Goal: Task Accomplishment & Management: Manage account settings

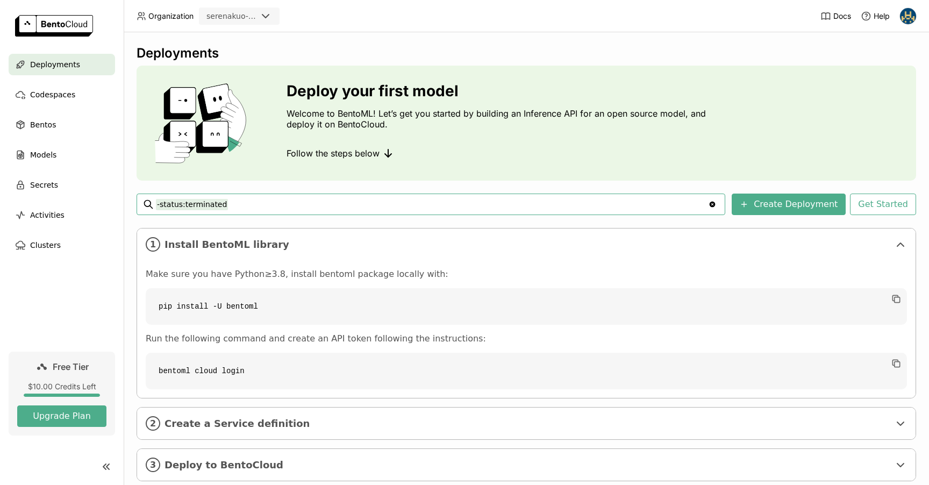
click at [386, 153] on icon at bounding box center [388, 153] width 13 height 13
click at [384, 155] on icon at bounding box center [388, 153] width 13 height 13
click at [451, 207] on input "-status:terminated" at bounding box center [432, 204] width 552 height 17
click at [451, 182] on div "Deployments Deploy your first model Welcome to BentoML! Let’s get you started b…" at bounding box center [527, 271] width 780 height 452
click at [451, 185] on div "Deployments Deploy your first model Welcome to BentoML! Let’s get you started b…" at bounding box center [527, 271] width 780 height 452
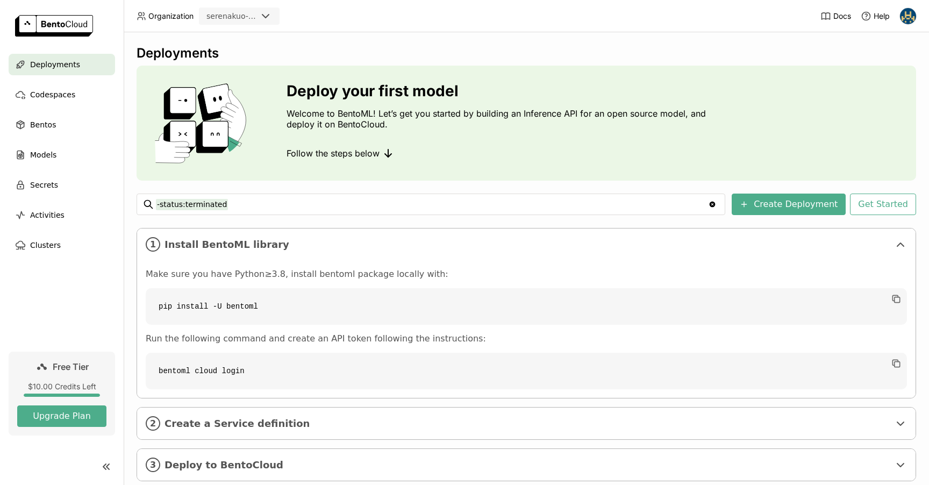
click at [446, 204] on input "-status:terminated" at bounding box center [432, 204] width 552 height 17
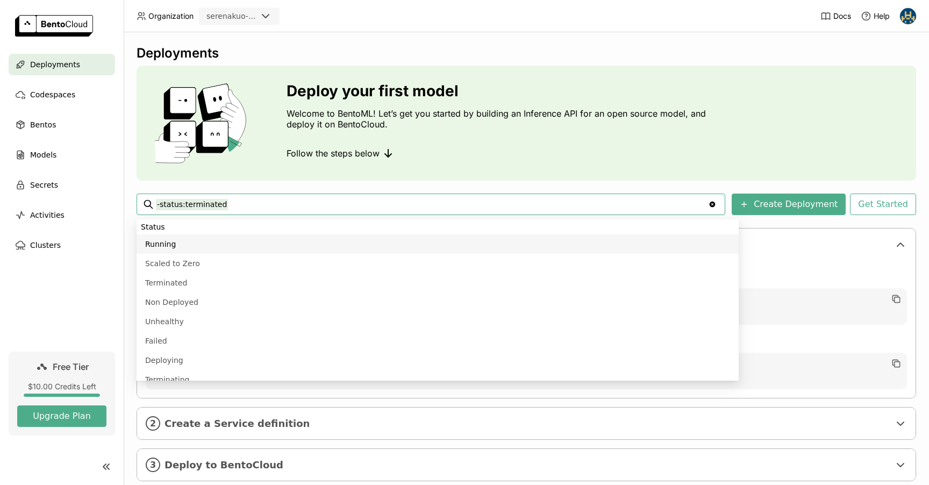
click at [462, 188] on div "Deployments Deploy your first model Welcome to BentoML! Let’s get you started b…" at bounding box center [527, 271] width 780 height 452
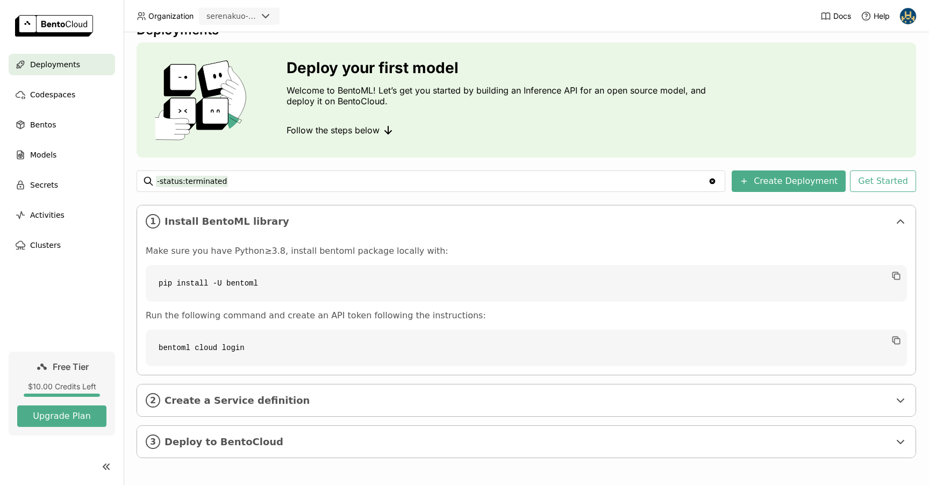
scroll to position [25, 0]
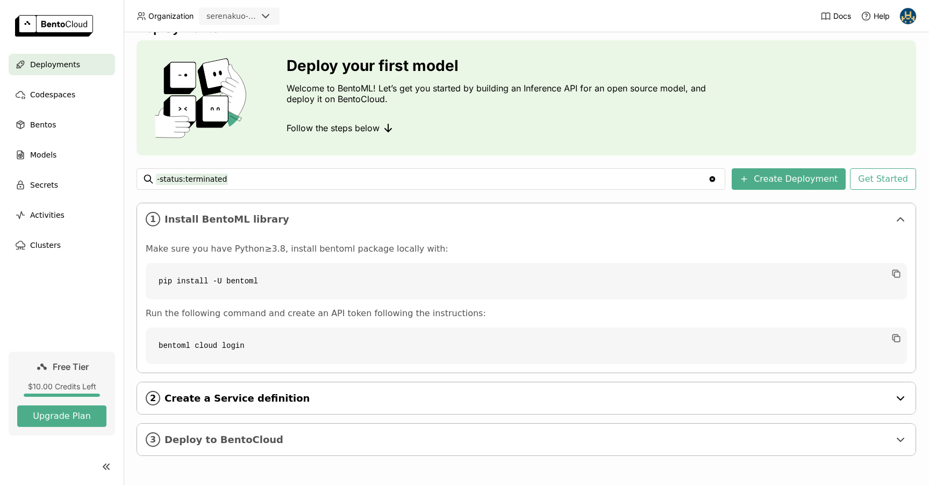
click at [544, 400] on span "Create a Service definition" at bounding box center [528, 399] width 726 height 12
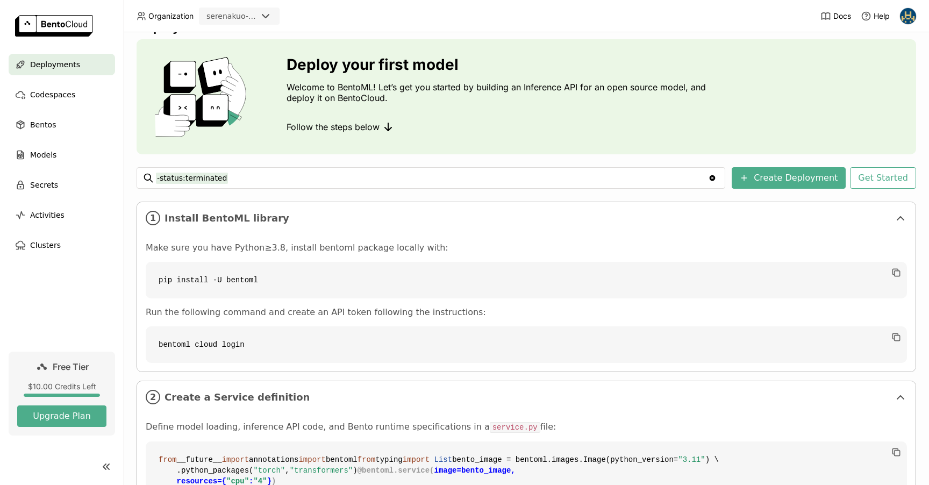
scroll to position [24, 0]
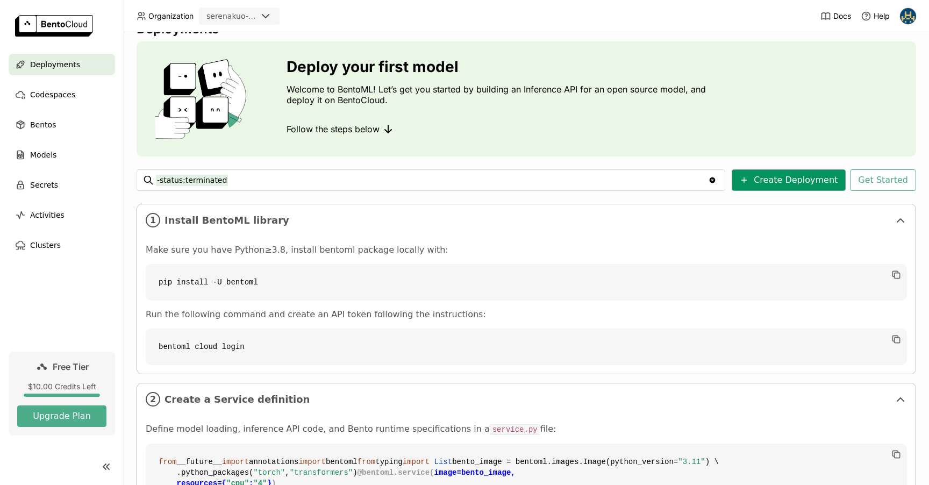
click at [793, 183] on button "Create Deployment" at bounding box center [789, 180] width 114 height 22
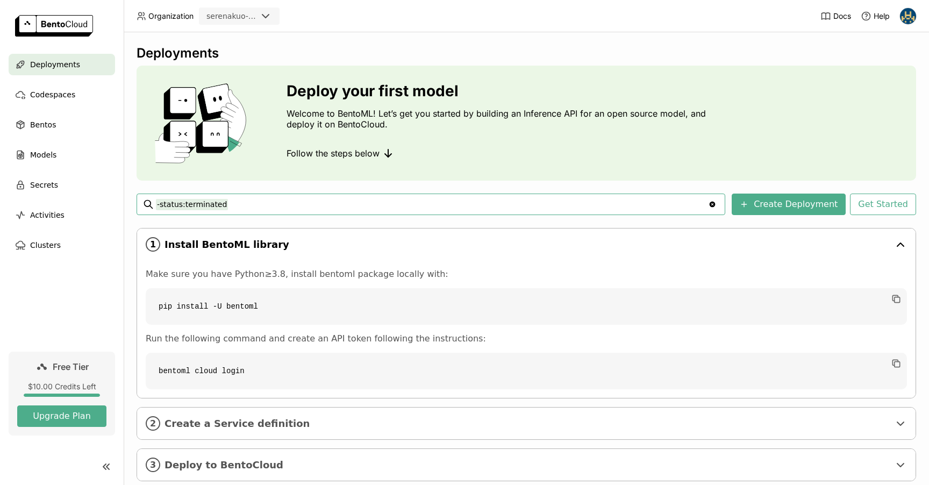
scroll to position [25, 0]
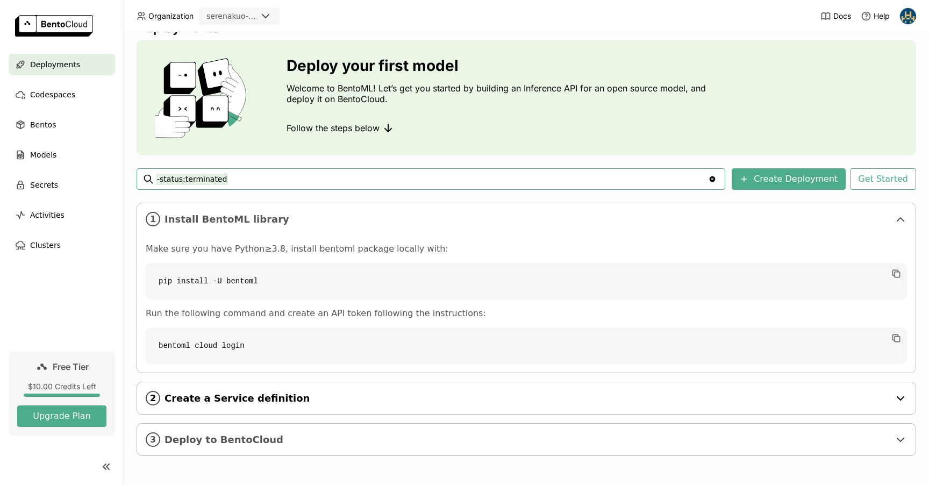
click at [385, 389] on div "2 Create a Service definition" at bounding box center [526, 398] width 779 height 32
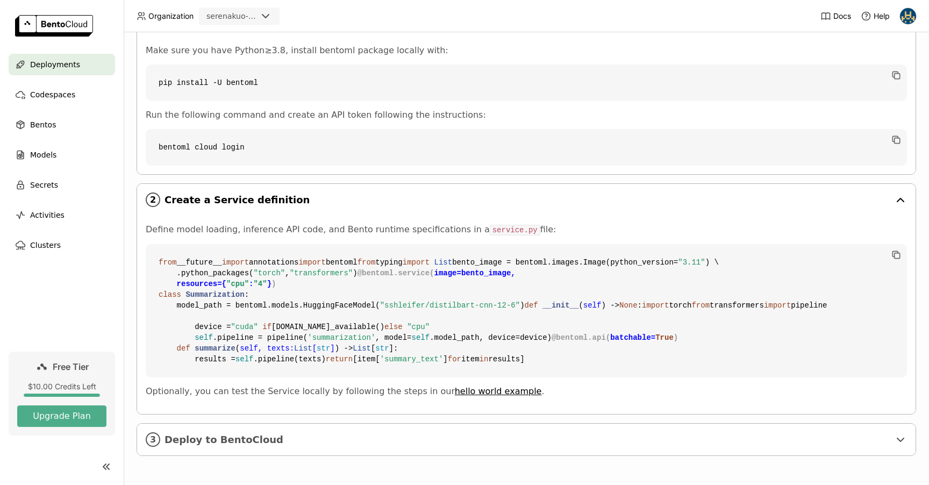
scroll to position [417, 0]
click at [473, 392] on link "hello world example" at bounding box center [498, 391] width 87 height 10
click at [369, 447] on div "3 Deploy to BentoCloud" at bounding box center [526, 440] width 779 height 32
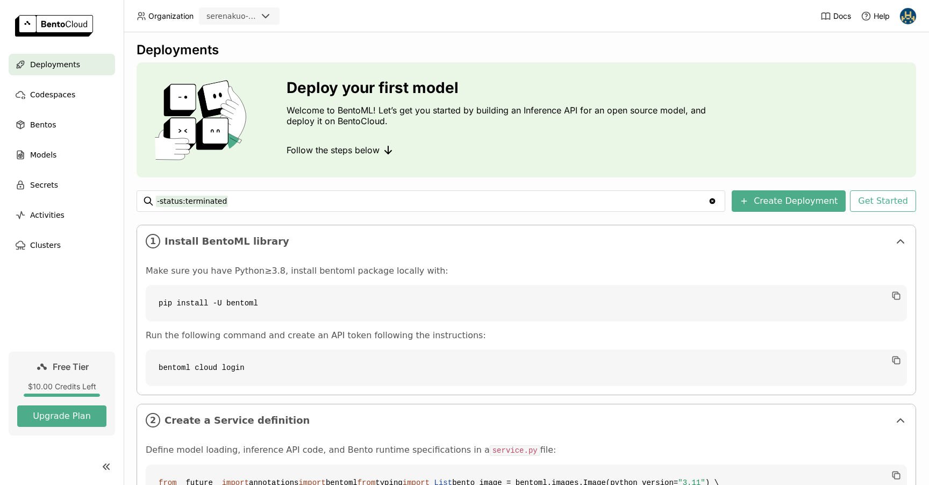
scroll to position [0, 0]
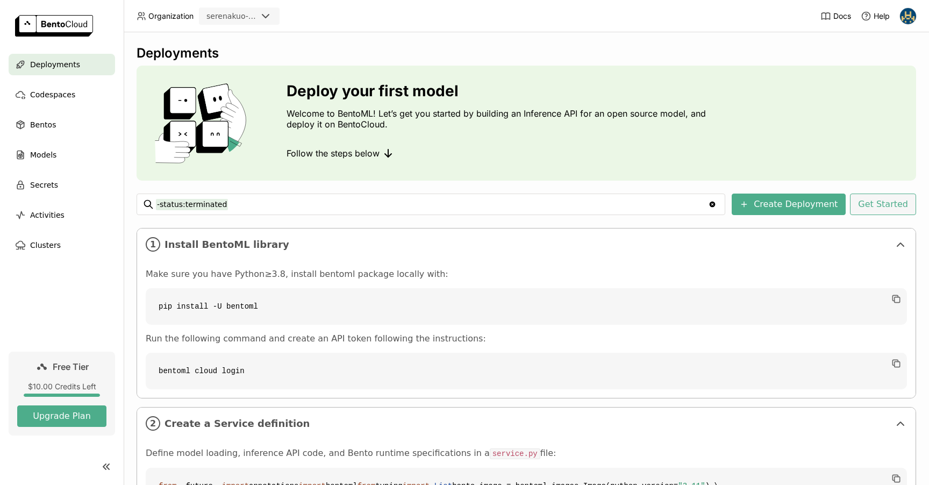
click at [893, 209] on button "Get Started" at bounding box center [883, 205] width 66 height 22
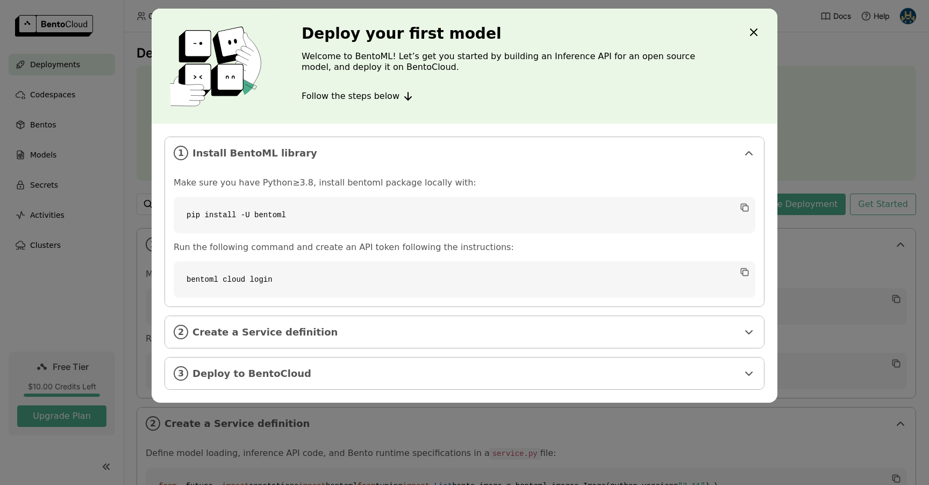
click at [855, 98] on div "Deploy your first model Welcome to BentoML! Let’s get you started by building a…" at bounding box center [464, 242] width 929 height 485
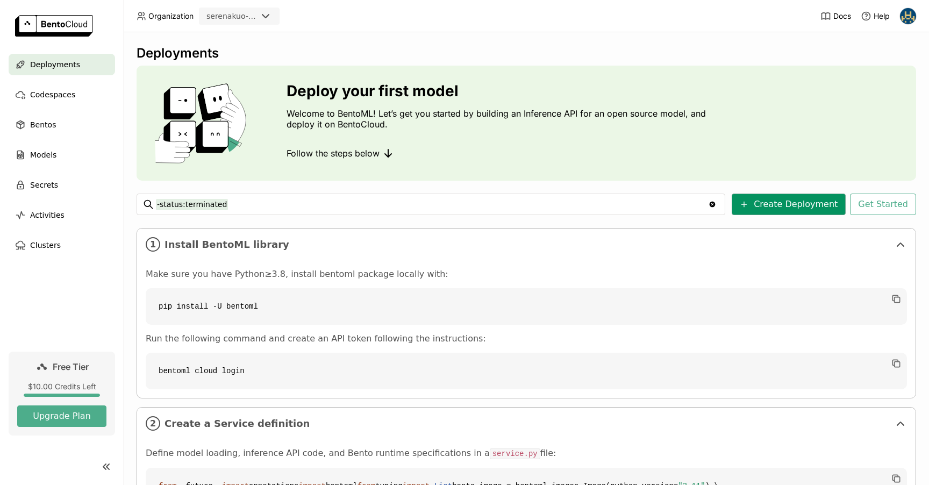
click at [814, 204] on button "Create Deployment" at bounding box center [789, 205] width 114 height 22
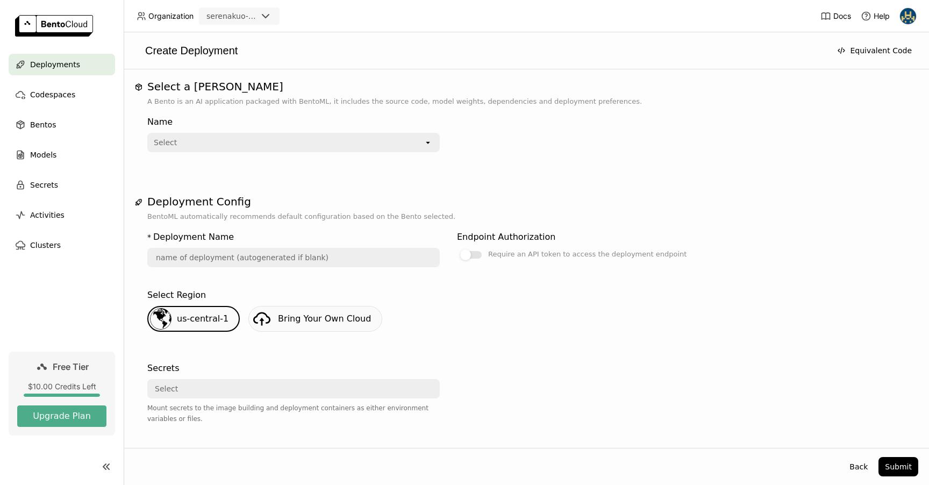
click at [396, 146] on div "Select" at bounding box center [285, 142] width 275 height 17
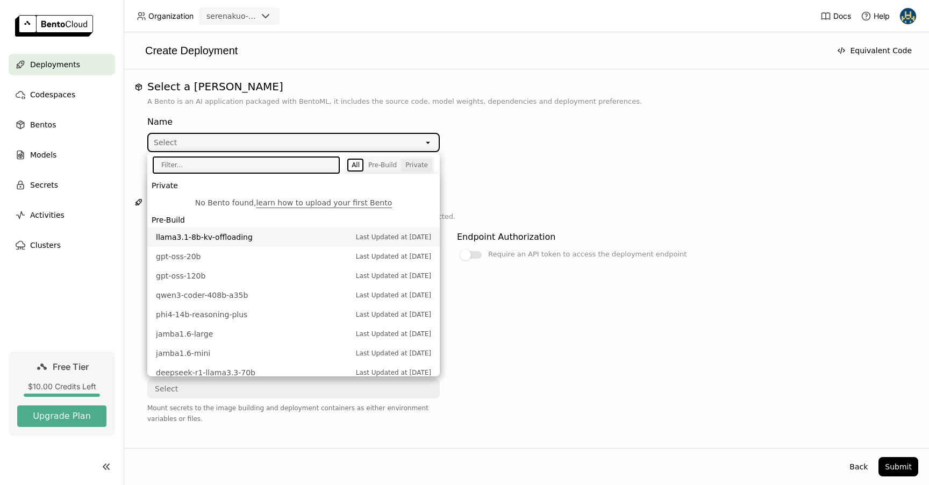
click at [407, 165] on div "Private" at bounding box center [417, 165] width 23 height 9
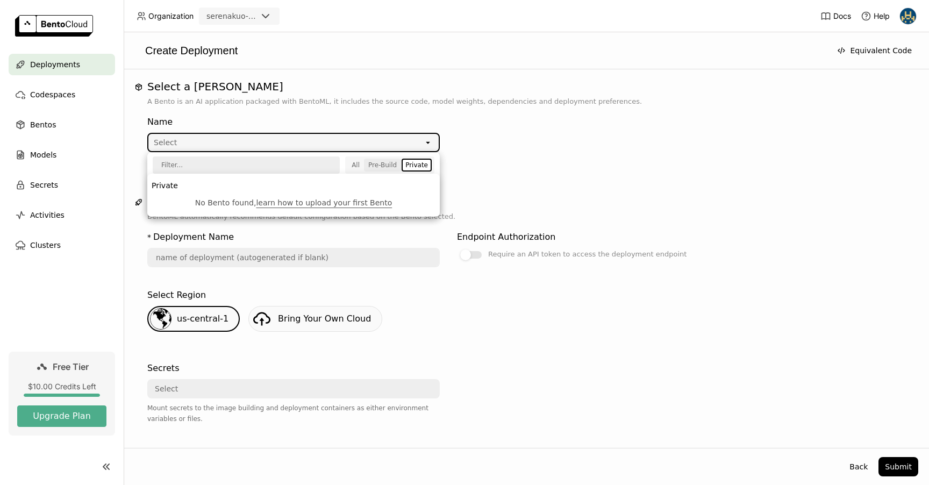
click at [382, 167] on div "Pre-Build" at bounding box center [382, 165] width 29 height 9
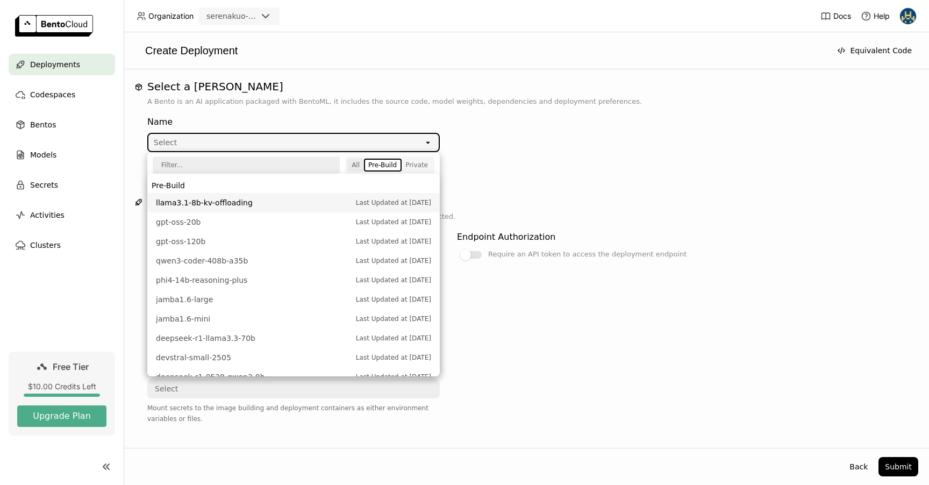
click at [353, 168] on div "All" at bounding box center [356, 165] width 8 height 9
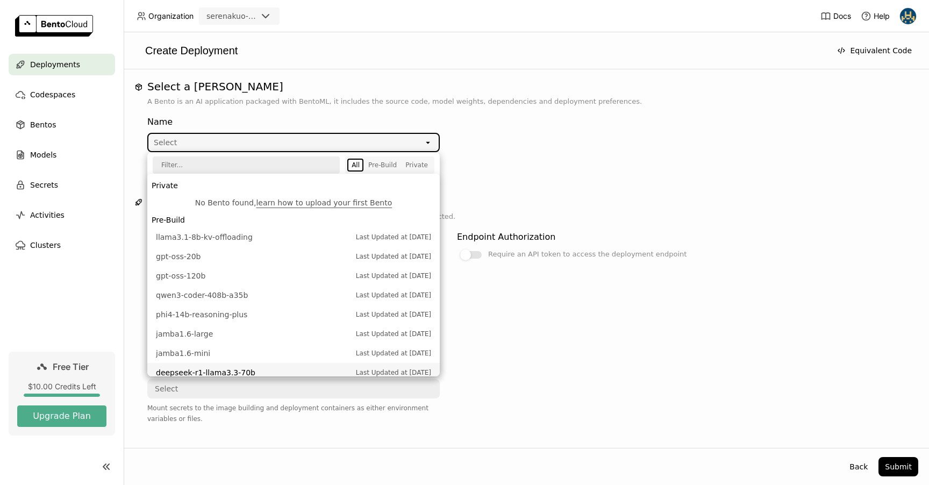
click at [638, 287] on div "Select Region us-central-1 Bring Your Own Cloud" at bounding box center [526, 317] width 758 height 65
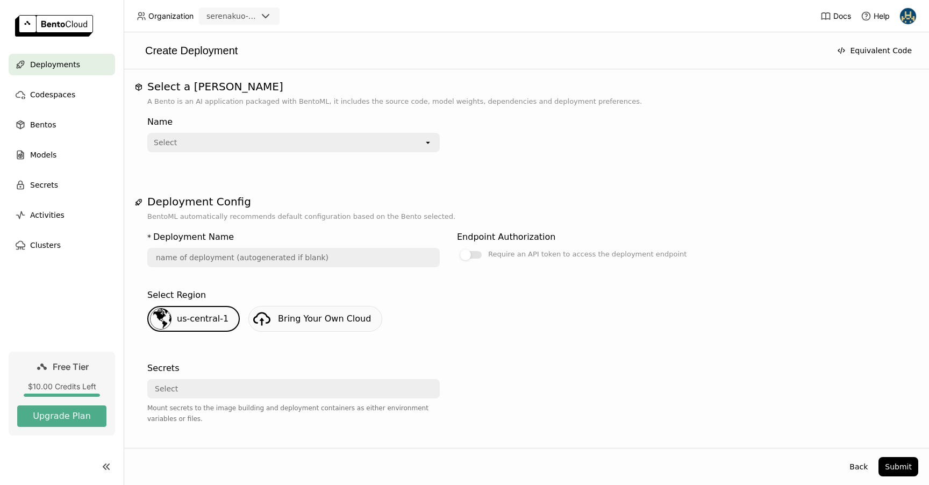
click at [393, 142] on div "Select" at bounding box center [285, 142] width 275 height 17
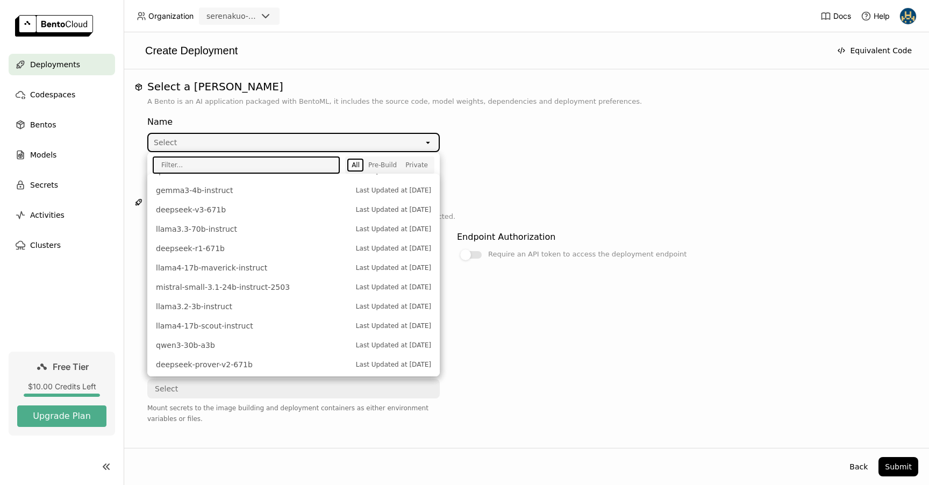
scroll to position [359, 0]
click at [293, 304] on span "llama3.2-3b-instruct" at bounding box center [253, 304] width 195 height 11
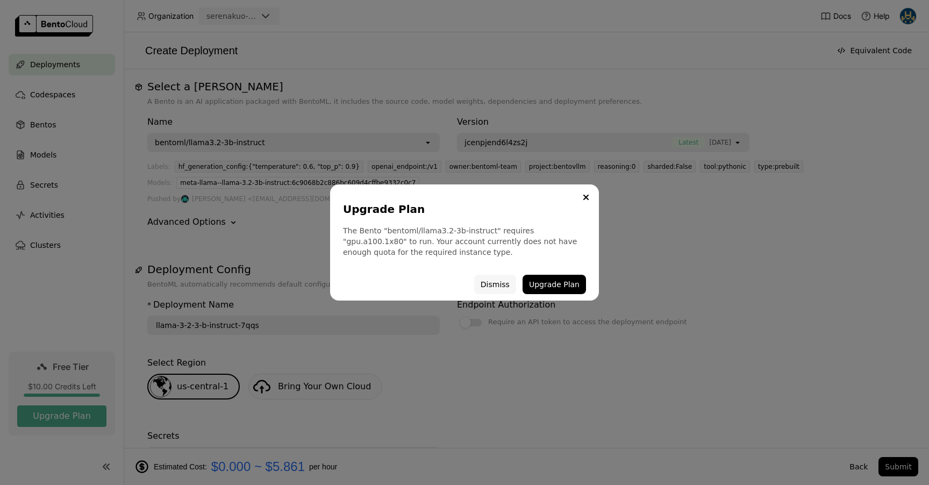
click at [506, 285] on button "Dismiss" at bounding box center [495, 284] width 42 height 19
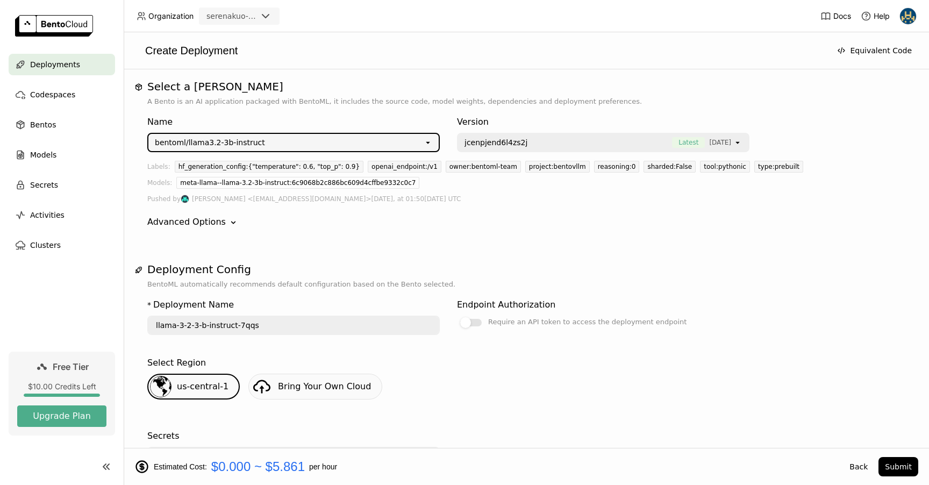
click at [371, 145] on div "bentoml/llama3.2-3b-instruct" at bounding box center [285, 142] width 275 height 17
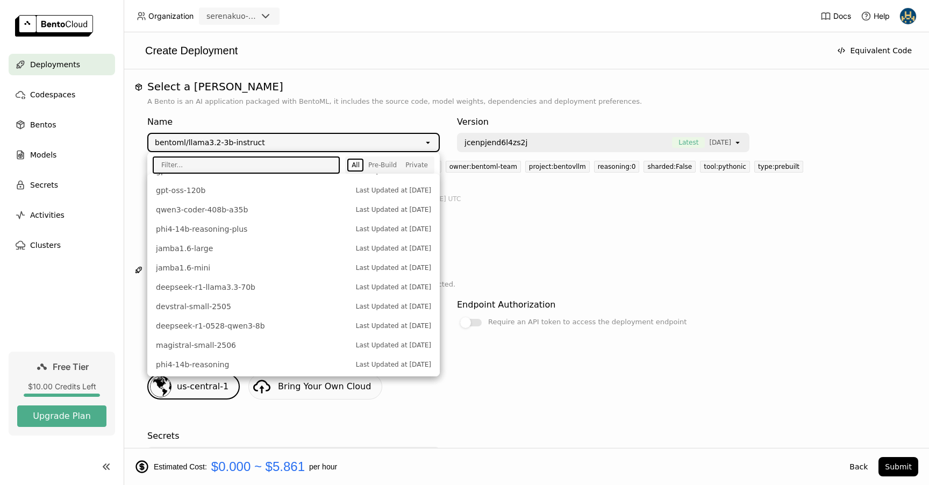
scroll to position [0, 0]
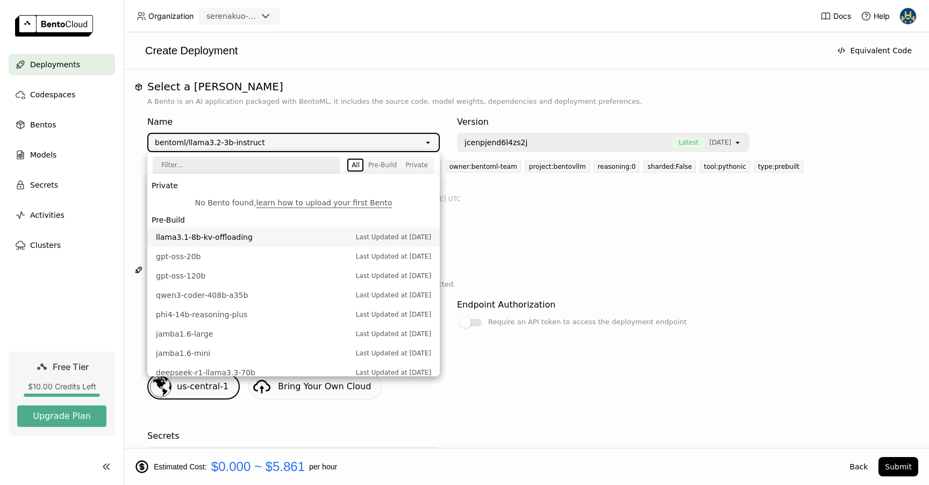
click at [299, 233] on span "llama3.1-8b-kv-offloading" at bounding box center [253, 237] width 195 height 11
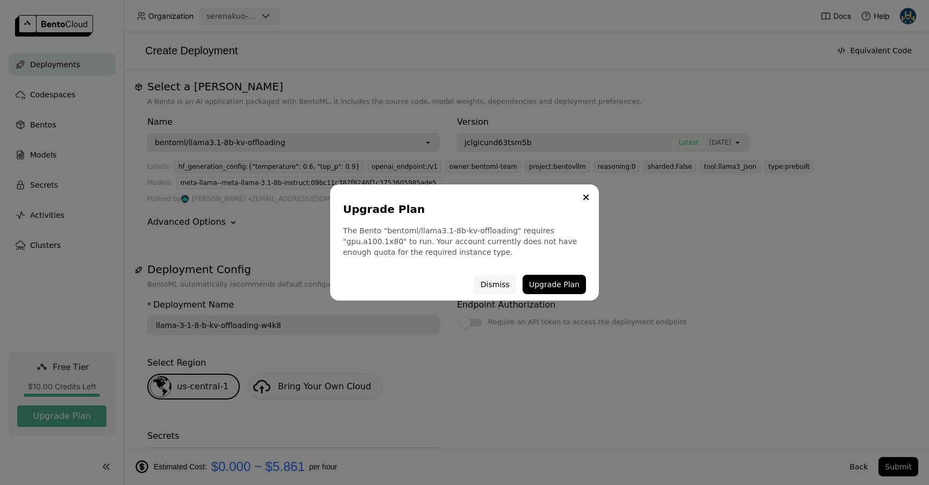
click at [496, 288] on button "Dismiss" at bounding box center [495, 284] width 42 height 19
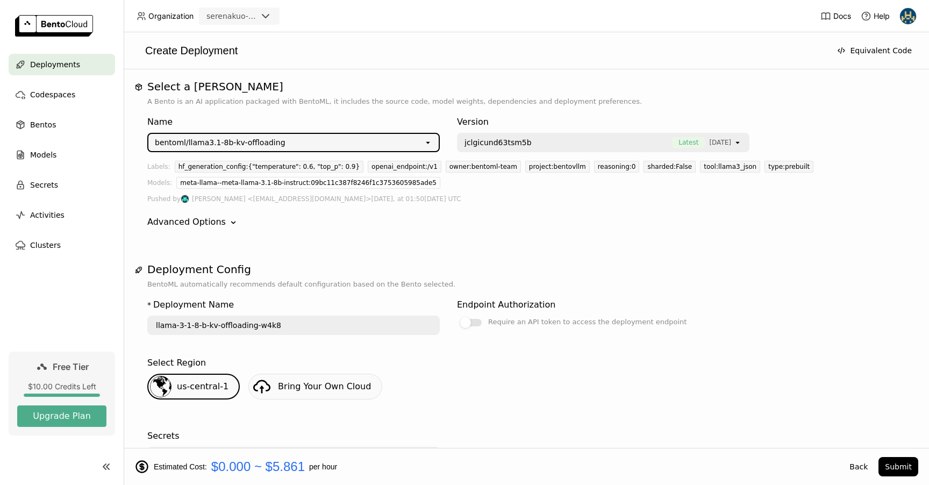
click at [428, 147] on div "open" at bounding box center [431, 142] width 15 height 17
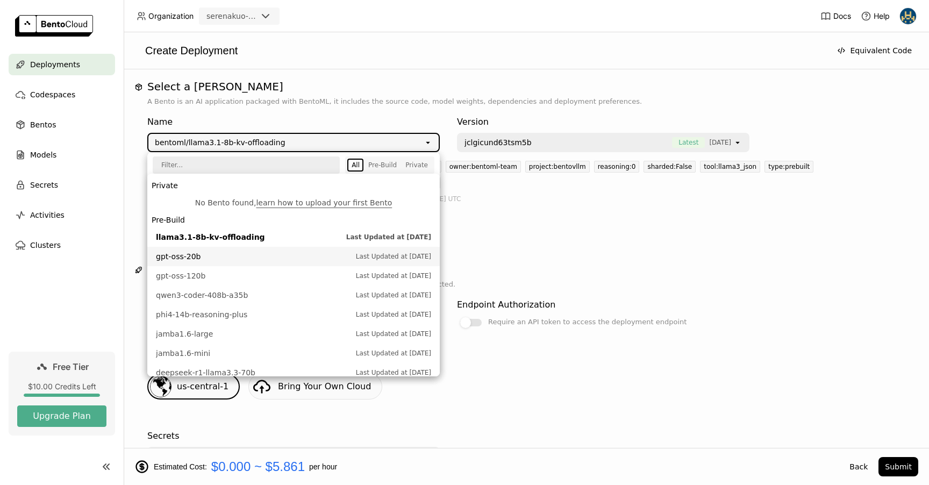
click at [321, 266] on li "gpt-oss-20b Last Updated at [DATE]" at bounding box center [293, 256] width 293 height 19
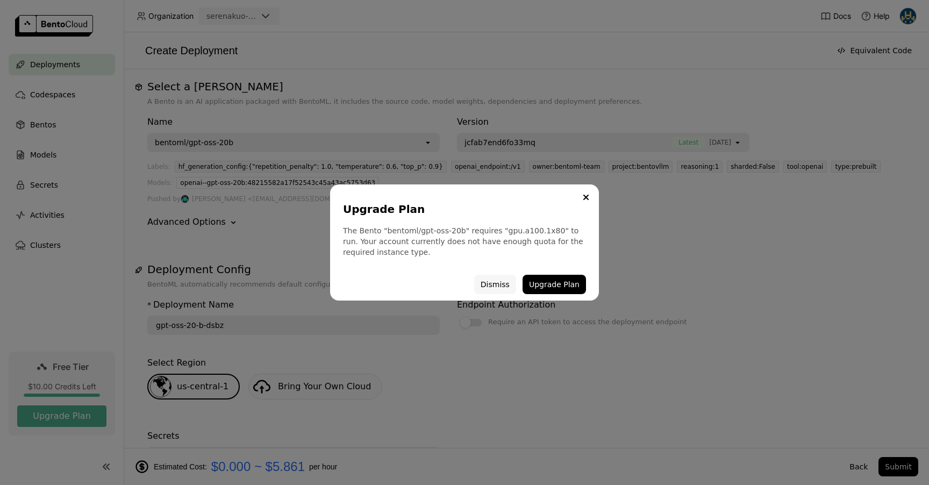
click at [506, 287] on button "Dismiss" at bounding box center [495, 284] width 42 height 19
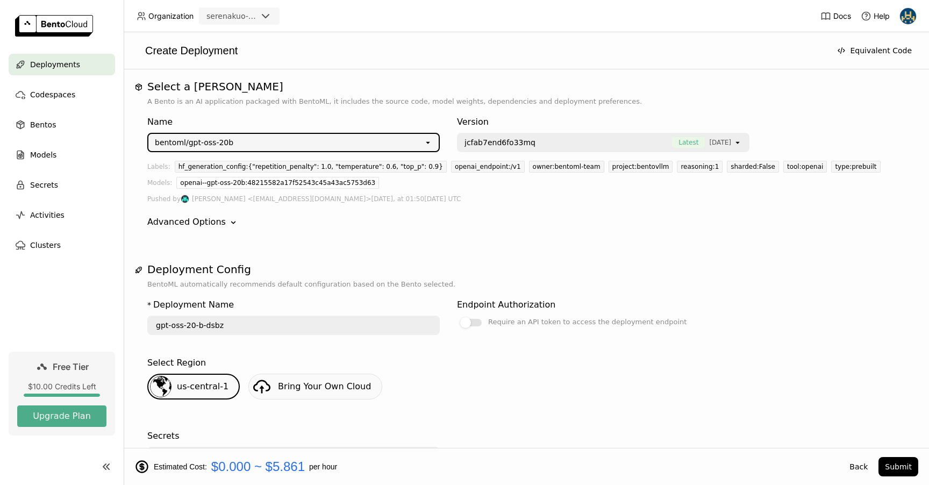
click at [433, 140] on div "open" at bounding box center [431, 142] width 15 height 17
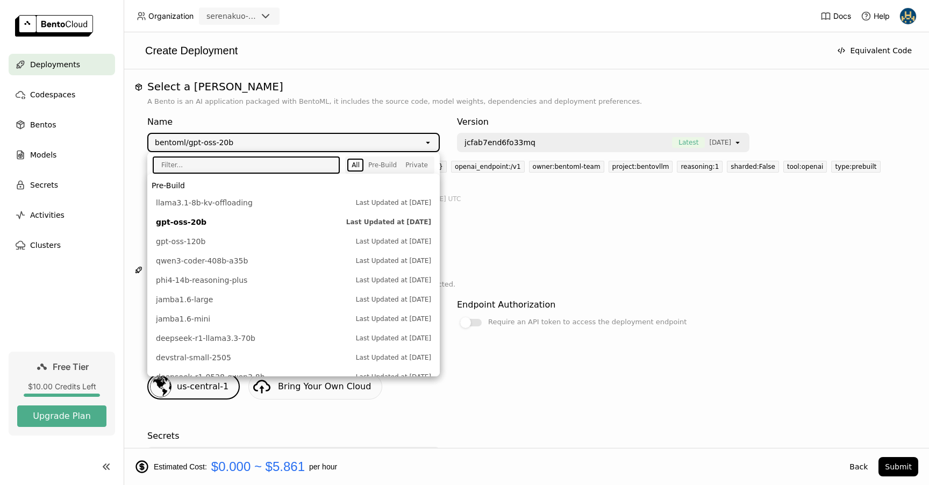
scroll to position [32, 0]
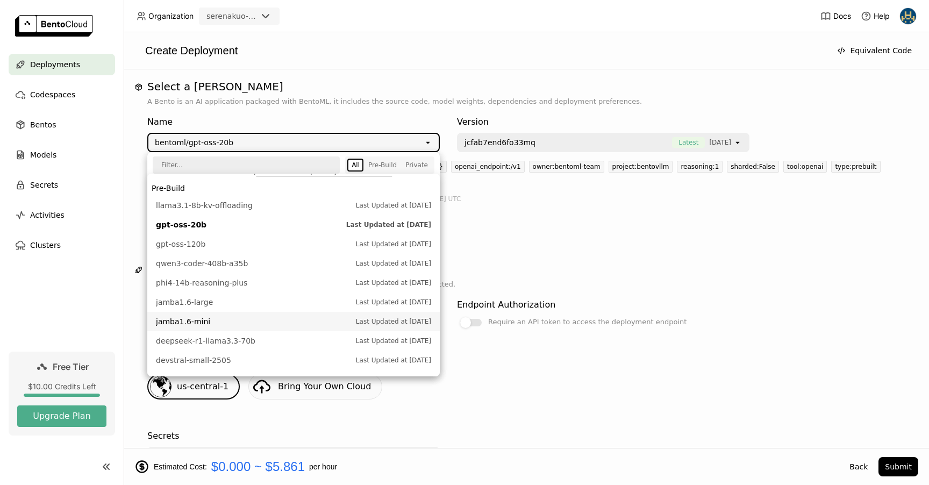
click at [298, 320] on span "jamba1.6-mini" at bounding box center [253, 321] width 195 height 11
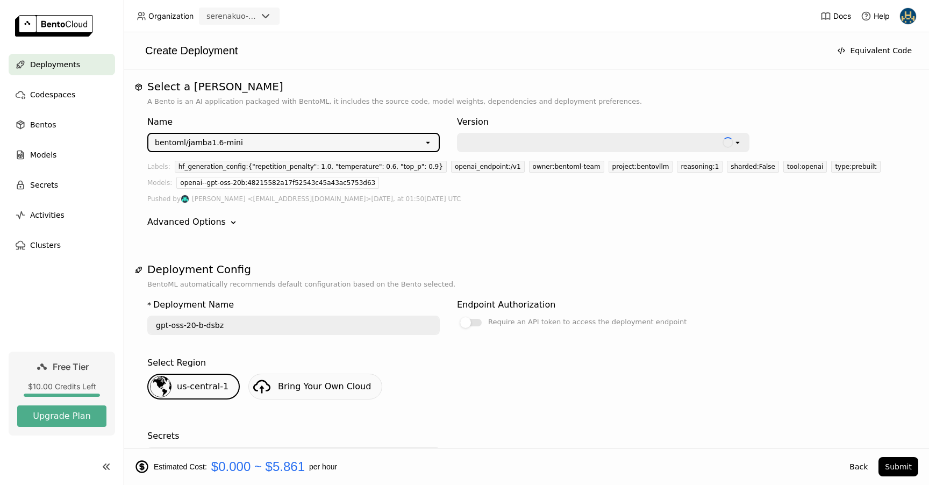
type input "jamba-1-6-mini-rc9u"
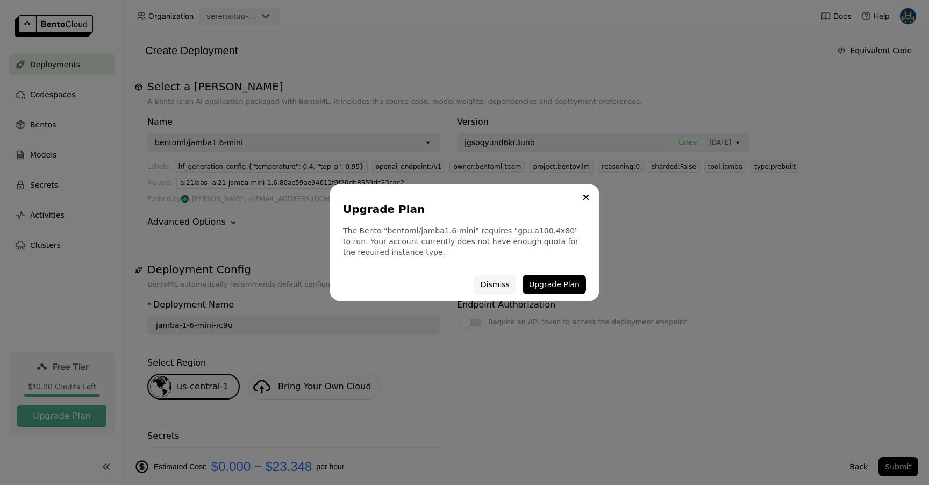
click at [501, 283] on button "Dismiss" at bounding box center [495, 284] width 42 height 19
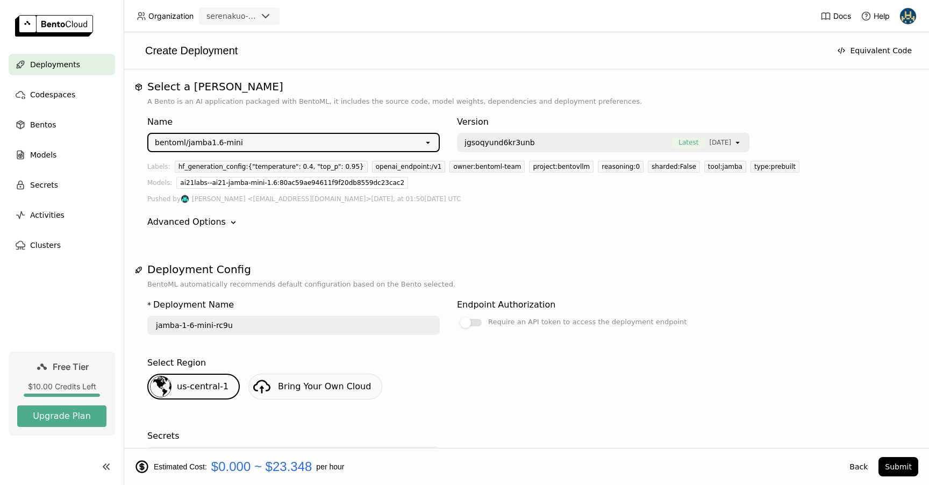
click at [422, 143] on div "bentoml/jamba1.6-mini" at bounding box center [285, 142] width 275 height 17
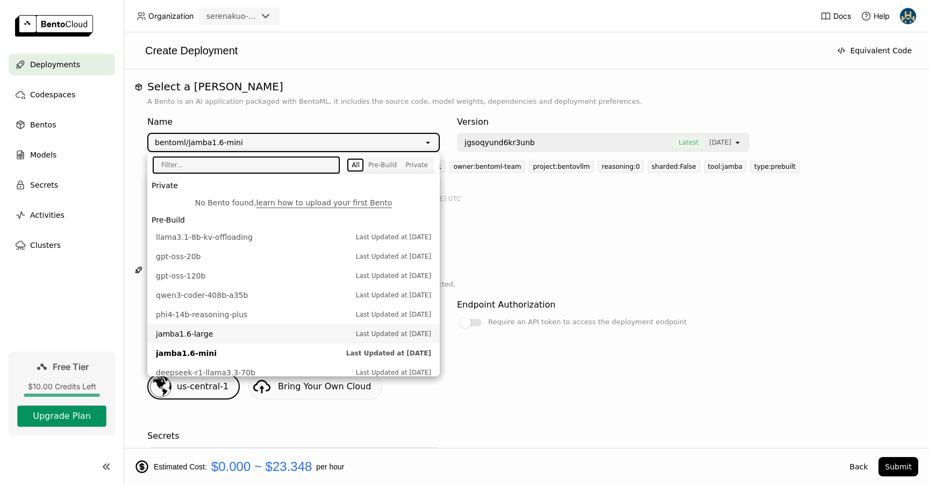
click at [80, 425] on button "Upgrade Plan" at bounding box center [61, 417] width 89 height 22
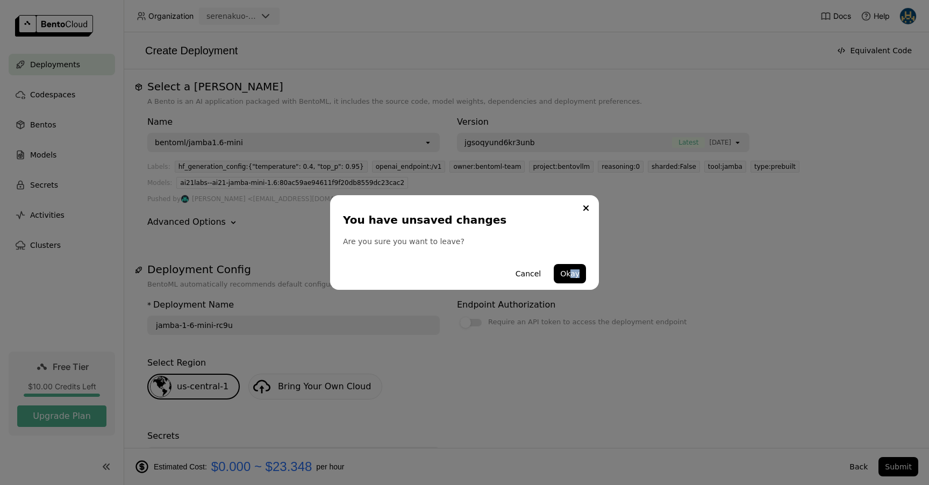
drag, startPoint x: 573, startPoint y: 274, endPoint x: 580, endPoint y: 356, distance: 81.5
click at [580, 356] on div "You have unsaved changes Are you sure you want to leave? Cancel Okay" at bounding box center [464, 242] width 929 height 485
click at [568, 270] on button "Okay" at bounding box center [570, 273] width 32 height 19
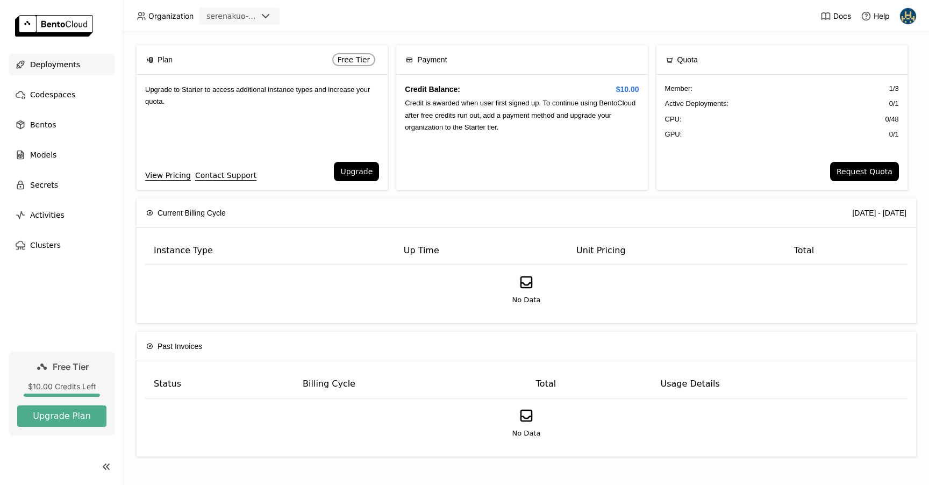
click at [63, 65] on span "Deployments" at bounding box center [55, 64] width 50 height 13
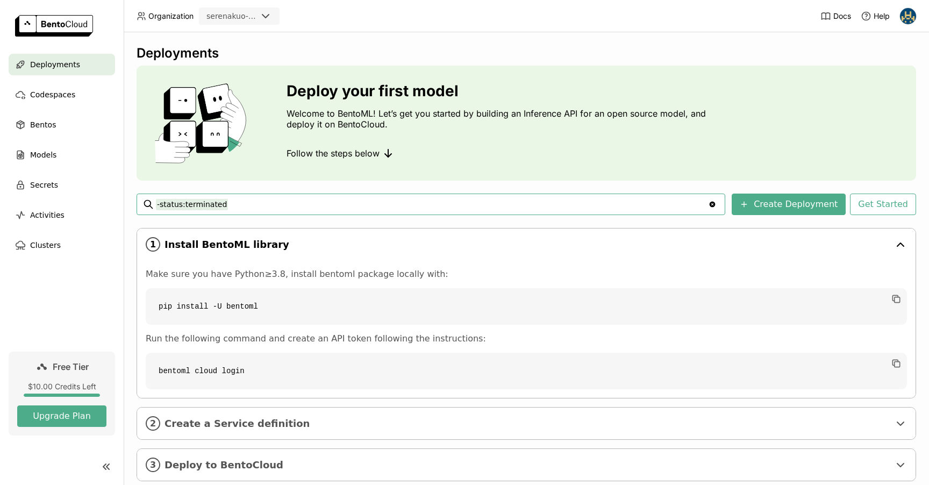
scroll to position [25, 0]
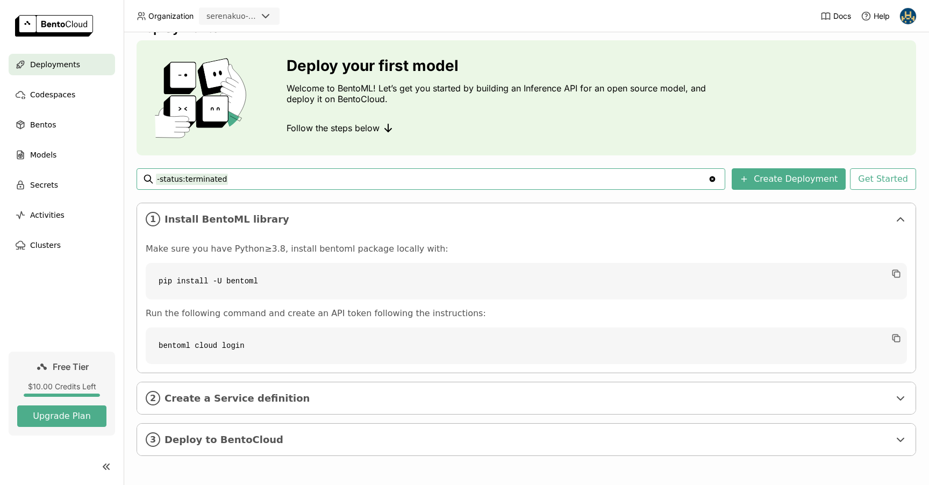
click at [272, 282] on code "pip install -U bentoml" at bounding box center [527, 281] width 762 height 37
click at [898, 273] on icon "button" at bounding box center [896, 273] width 11 height 11
click at [268, 19] on icon at bounding box center [265, 16] width 13 height 13
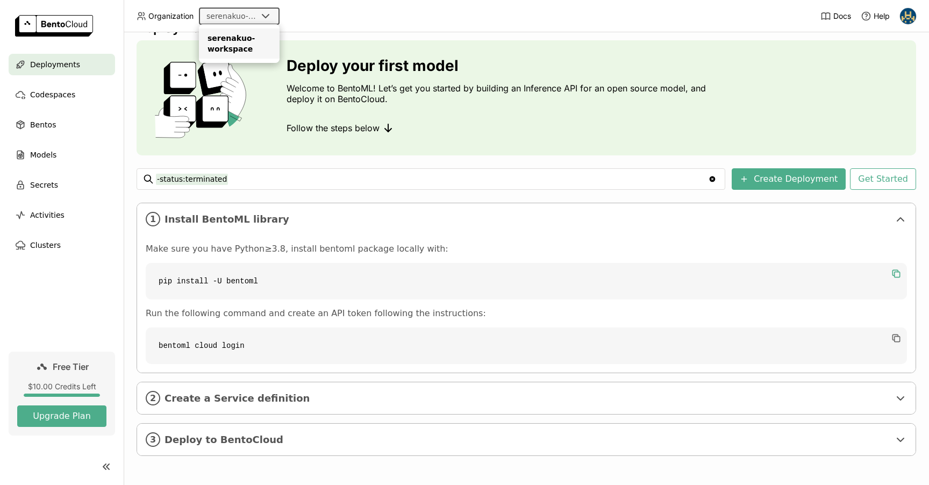
click at [303, 16] on header "Organization serenakuo-workspace Docs Help" at bounding box center [464, 16] width 929 height 32
click at [895, 339] on icon "button" at bounding box center [897, 339] width 5 height 5
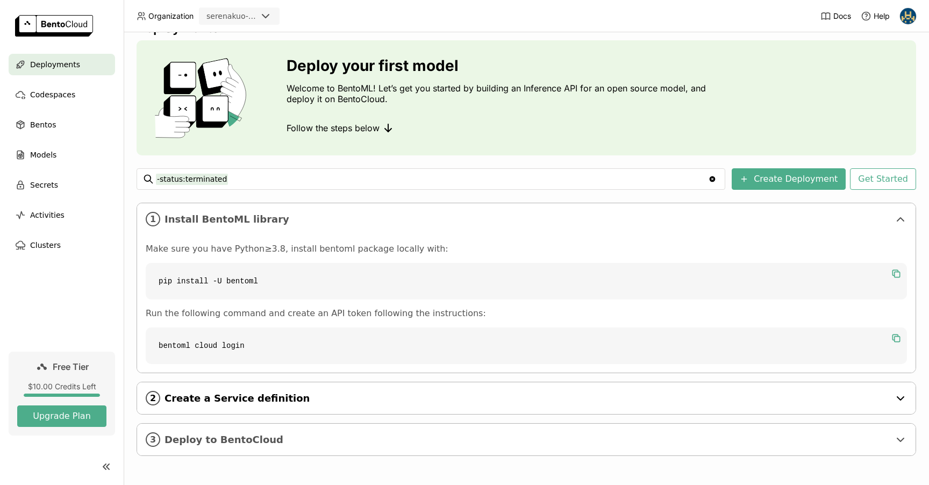
click at [901, 402] on icon at bounding box center [900, 398] width 13 height 13
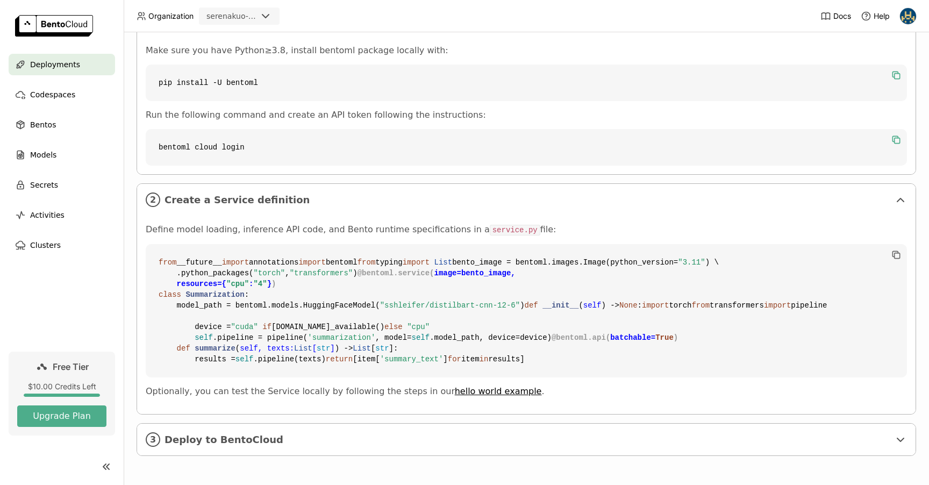
scroll to position [228, 0]
click at [903, 9] on div at bounding box center [908, 16] width 17 height 17
click at [896, 65] on link "API Tokens" at bounding box center [886, 71] width 62 height 15
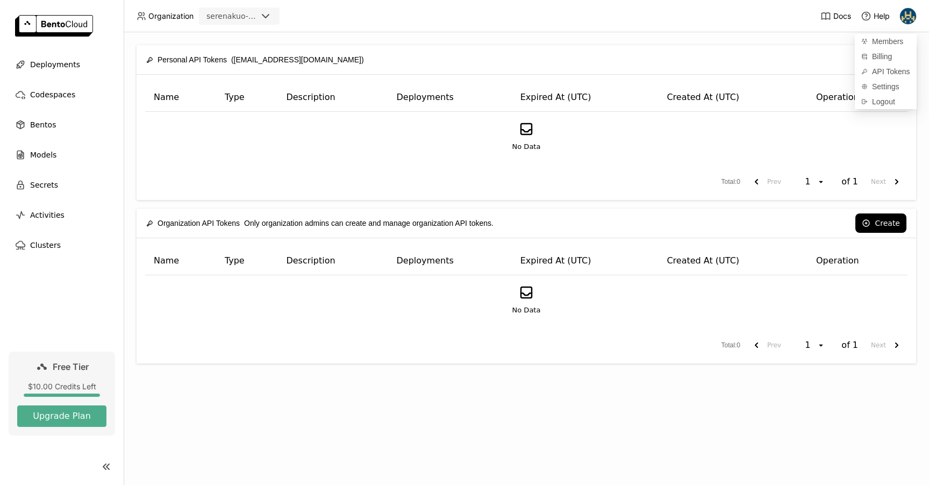
click at [665, 125] on div "No Data" at bounding box center [526, 136] width 744 height 31
click at [888, 231] on button "Create" at bounding box center [881, 223] width 51 height 19
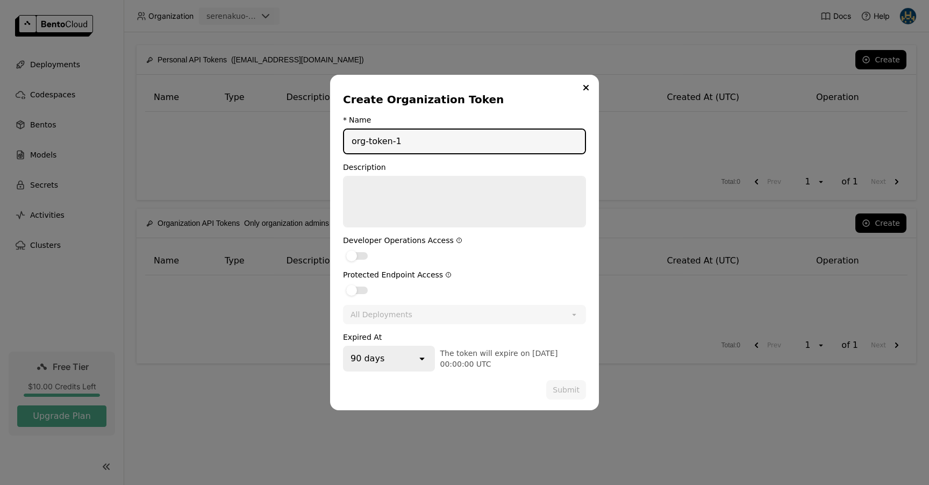
type input "org-token-1"
click at [457, 243] on icon "dialog" at bounding box center [459, 240] width 5 height 5
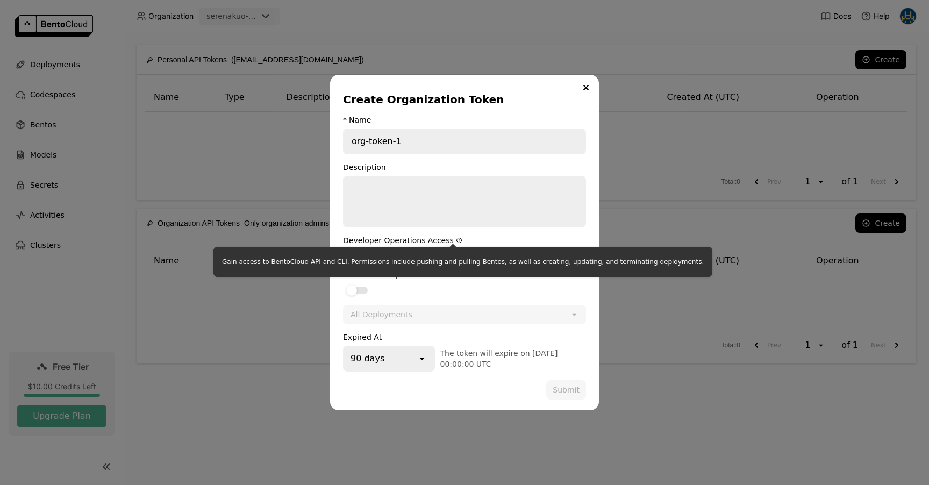
click at [457, 243] on icon "dialog" at bounding box center [459, 240] width 5 height 5
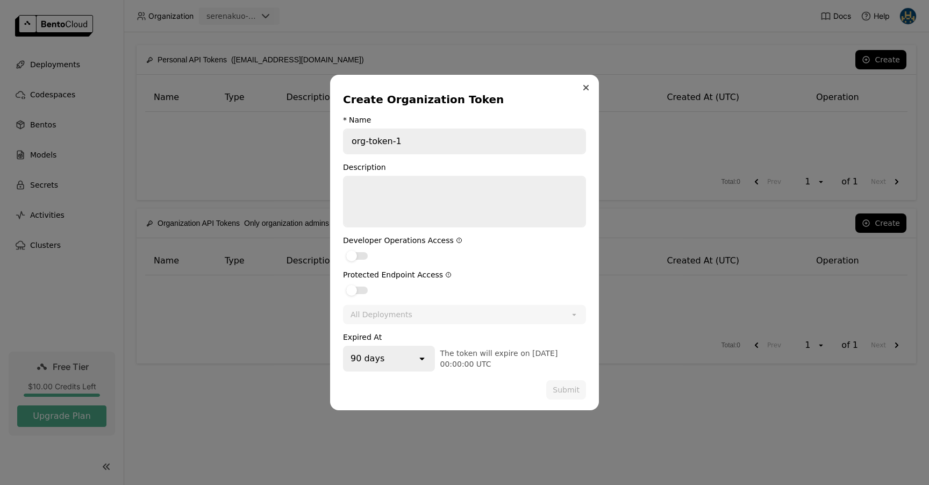
click at [588, 89] on icon "Close" at bounding box center [586, 88] width 4 height 4
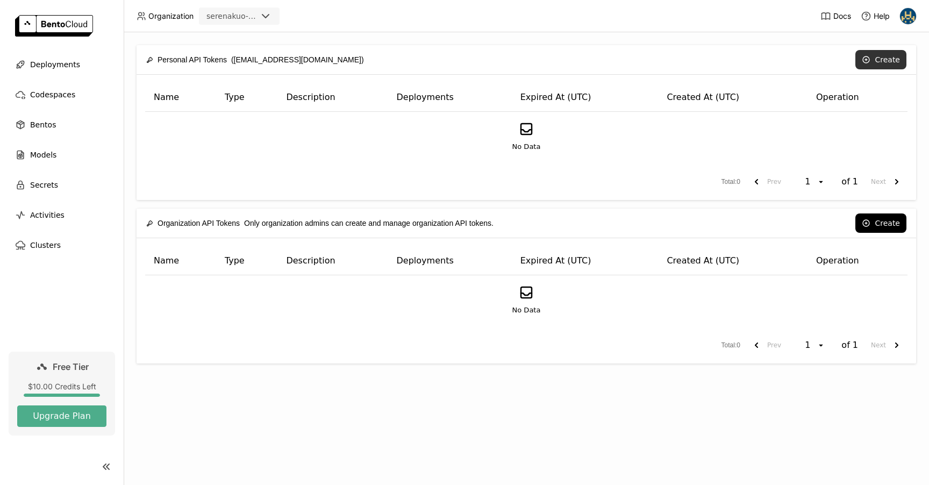
click at [886, 56] on button "Create" at bounding box center [881, 59] width 51 height 19
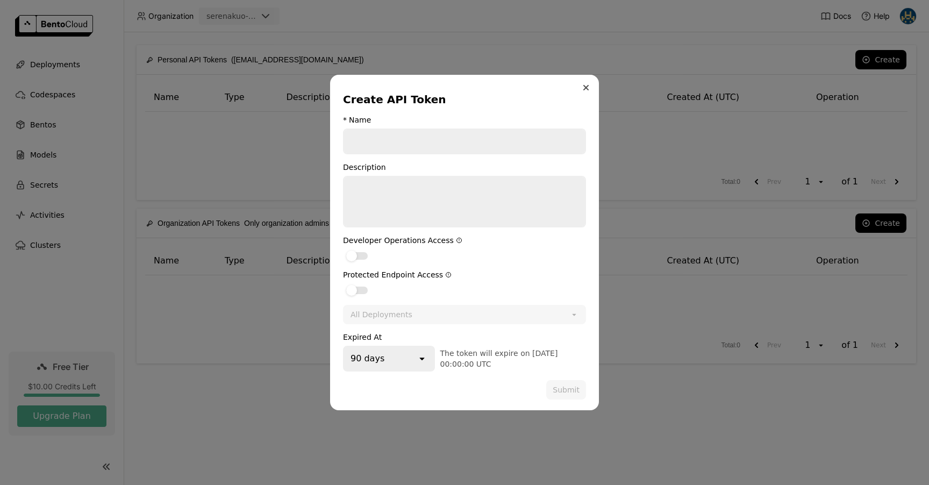
click at [587, 88] on icon "Close" at bounding box center [586, 87] width 5 height 5
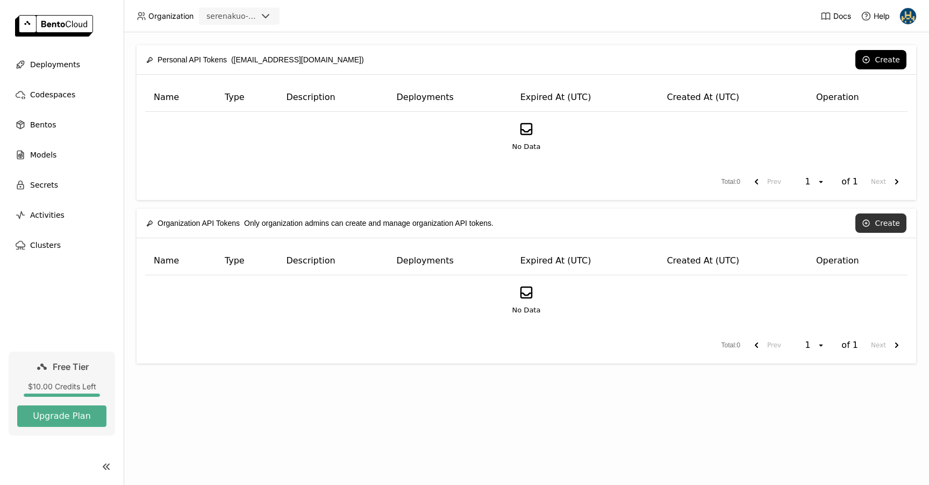
click at [874, 223] on button "Create" at bounding box center [881, 223] width 51 height 19
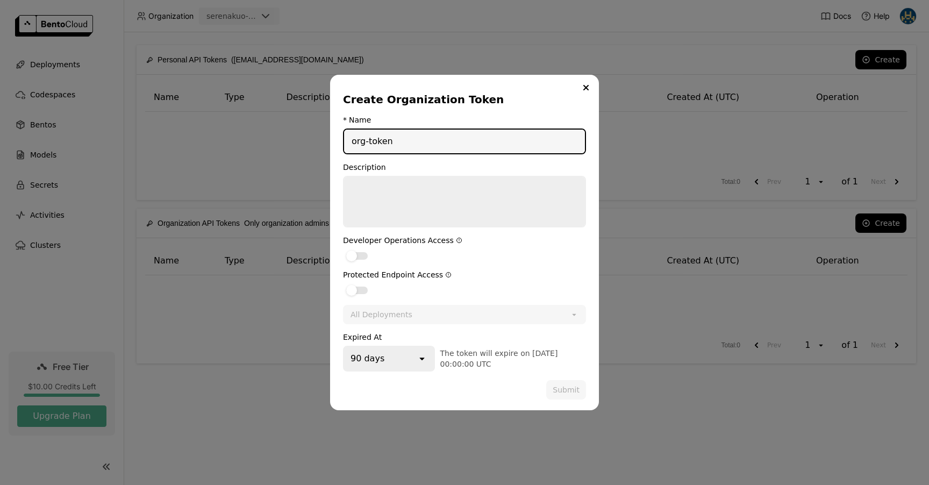
type input "org-token"
click at [358, 253] on div "dialog" at bounding box center [357, 256] width 22 height 8
click at [343, 249] on input "dialog" at bounding box center [343, 249] width 0 height 0
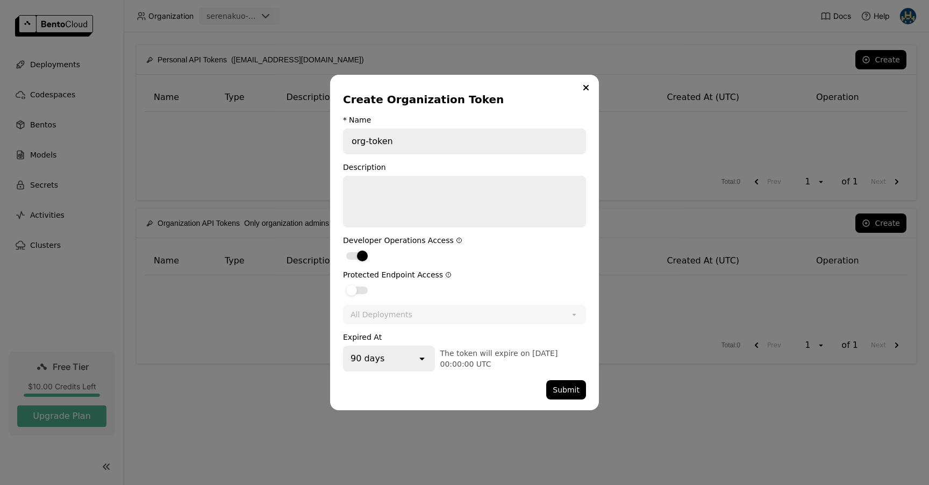
click at [444, 485] on div "Create Organization Token * Name org-token Description Developer Operations Acc…" at bounding box center [464, 485] width 929 height 0
click at [343, 291] on div "Create Organization Token * Name org-token Description Developer Operations Acc…" at bounding box center [464, 243] width 269 height 336
click at [358, 290] on div "dialog" at bounding box center [357, 291] width 22 height 8
click at [343, 283] on input "dialog" at bounding box center [343, 283] width 0 height 0
click at [563, 393] on button "Submit" at bounding box center [566, 389] width 40 height 19
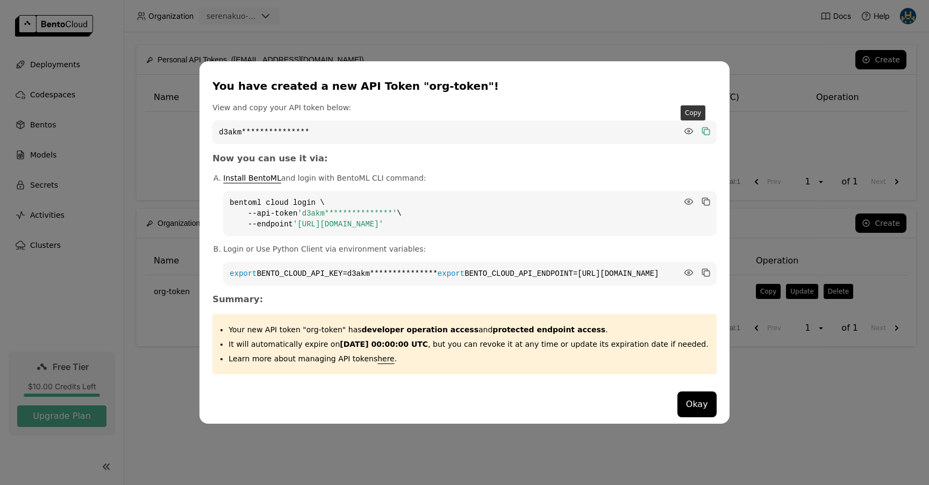
click at [704, 130] on icon "dialog" at bounding box center [706, 132] width 5 height 5
click at [690, 414] on button "Okay" at bounding box center [697, 405] width 39 height 26
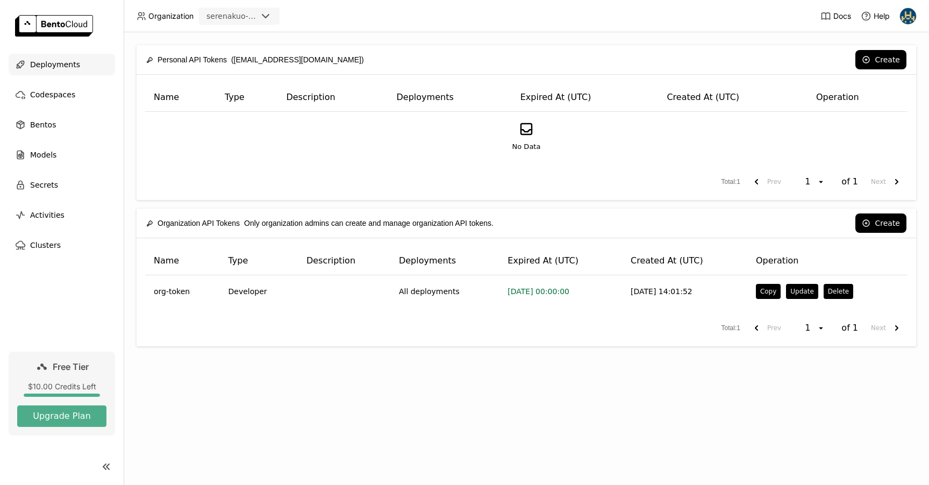
click at [64, 62] on span "Deployments" at bounding box center [55, 64] width 50 height 13
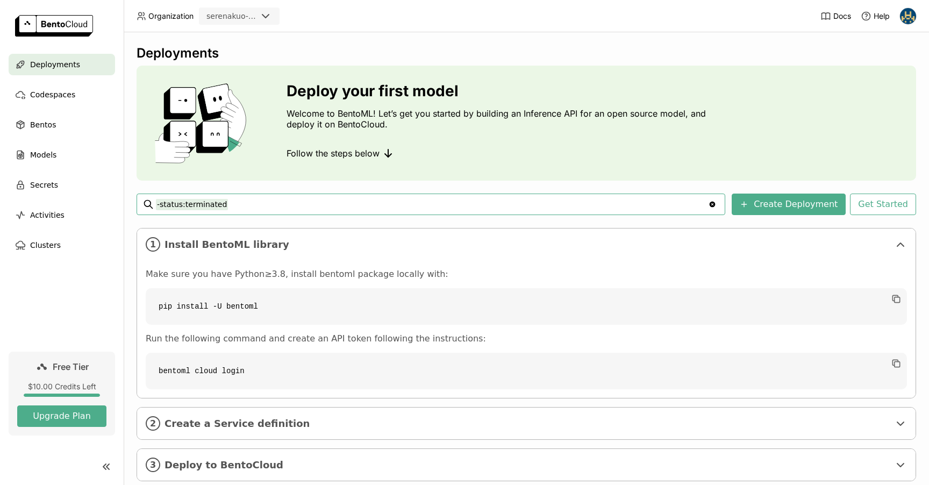
scroll to position [25, 0]
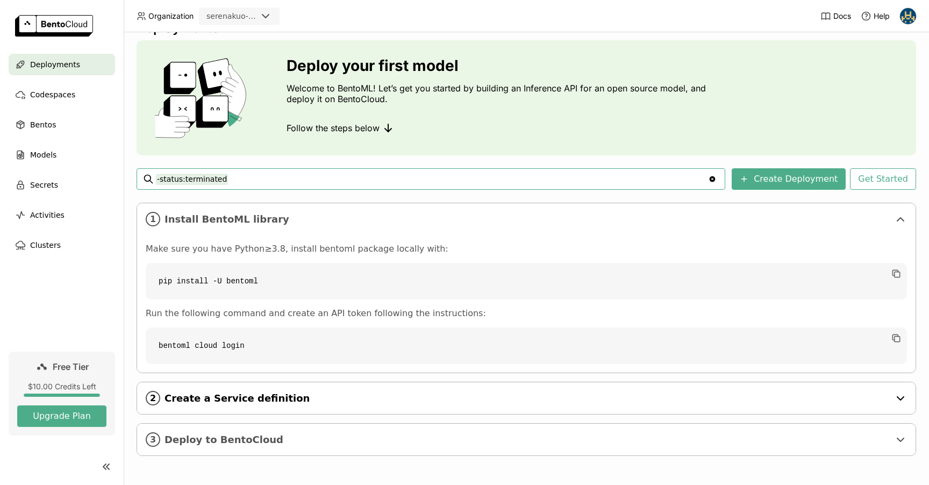
click at [269, 404] on div "2 Create a Service definition" at bounding box center [526, 398] width 779 height 32
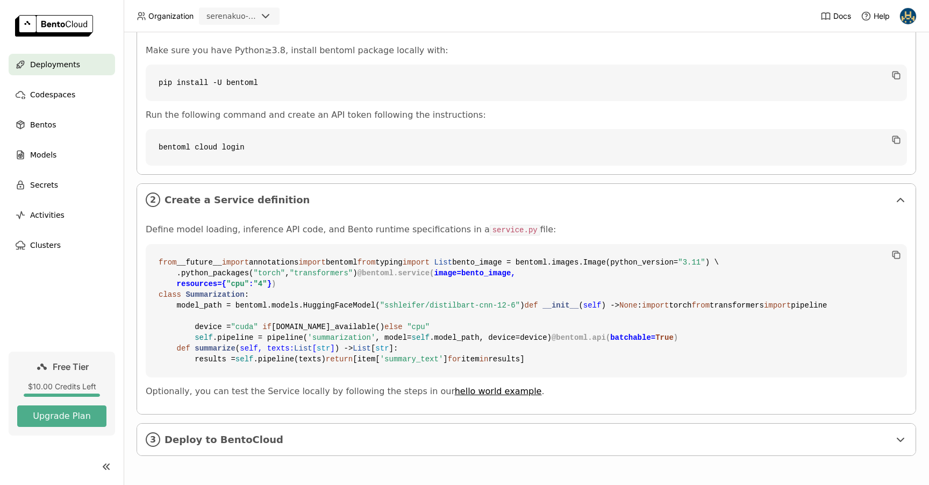
scroll to position [395, 0]
click at [455, 396] on link "hello world example" at bounding box center [498, 391] width 87 height 10
click at [899, 250] on icon "button" at bounding box center [896, 255] width 11 height 11
click at [902, 446] on icon at bounding box center [900, 440] width 13 height 13
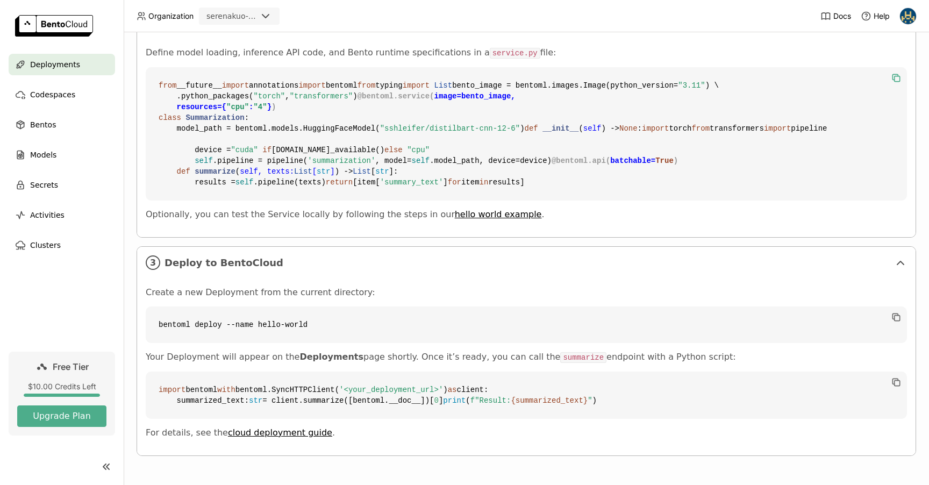
scroll to position [627, 0]
click at [48, 96] on span "Codespaces" at bounding box center [52, 94] width 45 height 13
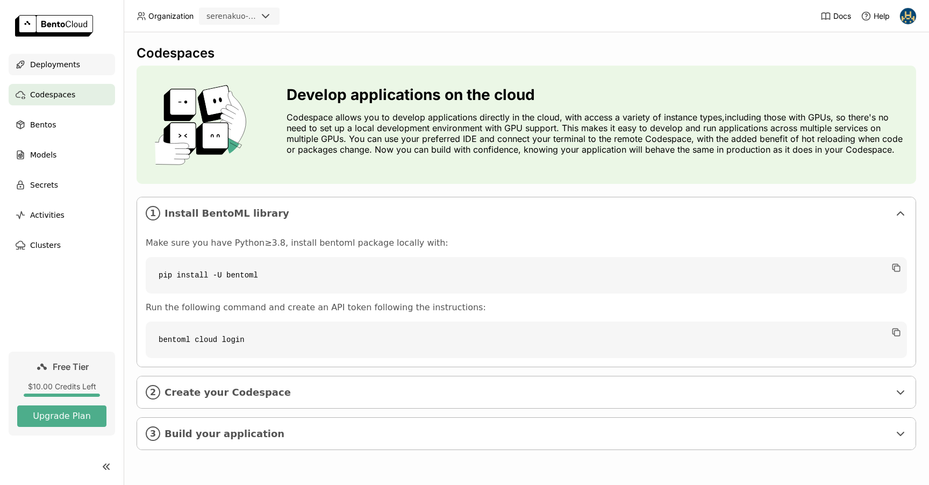
click at [76, 73] on div "Deployments" at bounding box center [62, 65] width 107 height 22
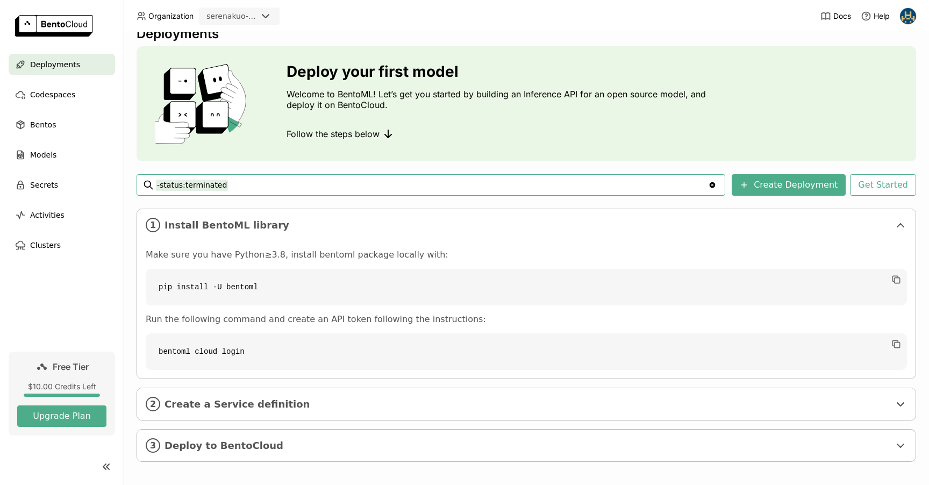
scroll to position [25, 0]
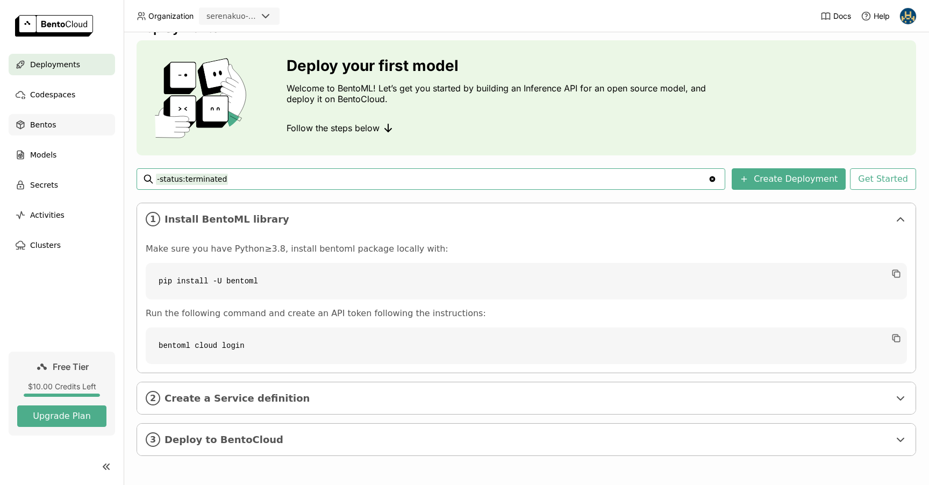
click at [62, 135] on div "Bentos" at bounding box center [62, 125] width 107 height 22
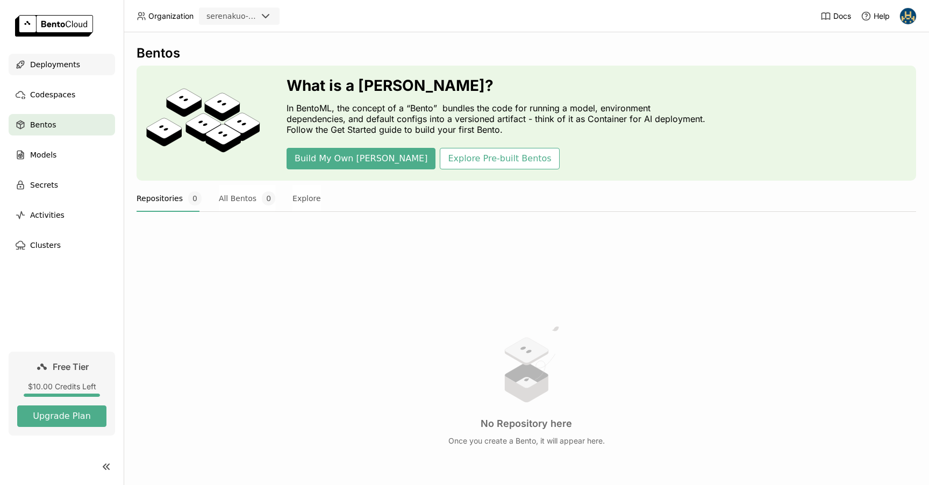
click at [56, 65] on span "Deployments" at bounding box center [55, 64] width 50 height 13
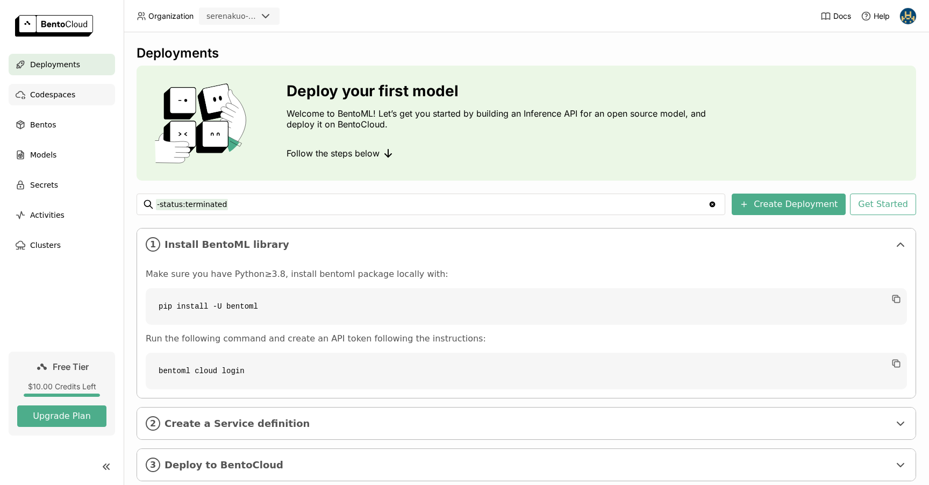
click at [50, 93] on span "Codespaces" at bounding box center [52, 94] width 45 height 13
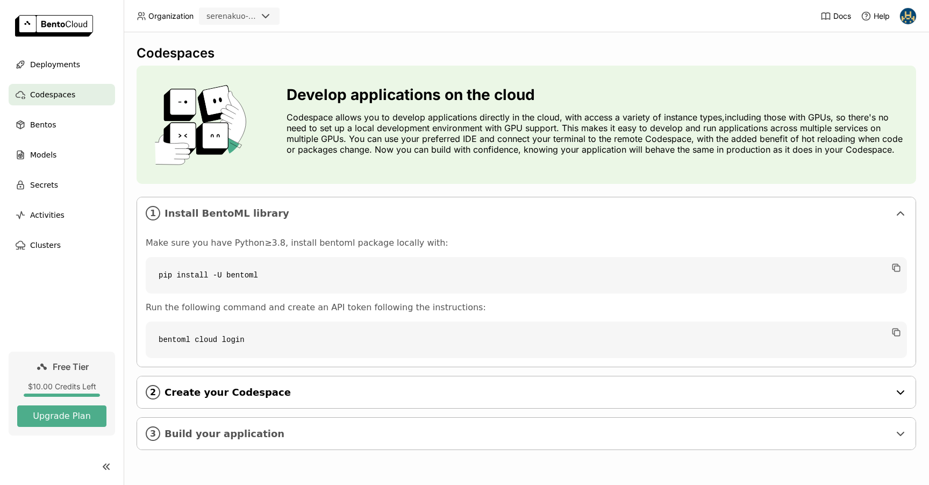
click at [229, 392] on span "Create your Codespace" at bounding box center [528, 393] width 726 height 12
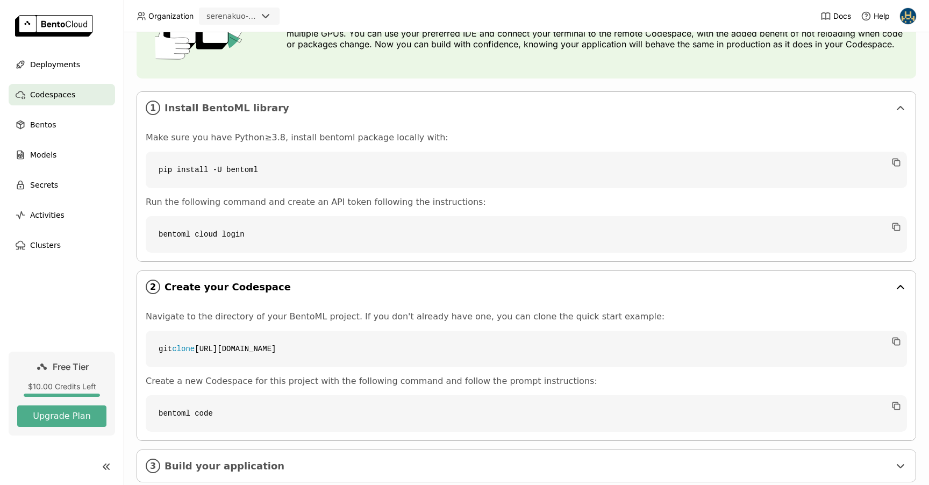
scroll to position [132, 0]
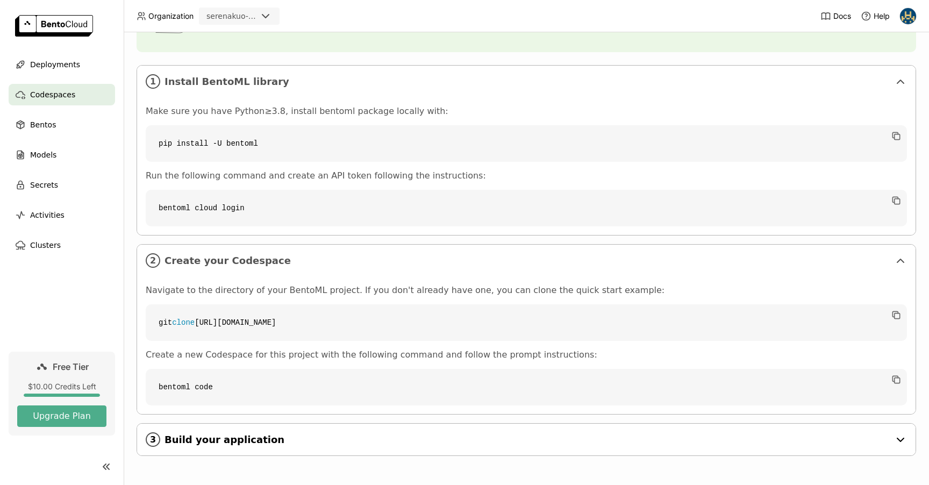
click at [232, 437] on span "Build your application" at bounding box center [528, 440] width 726 height 12
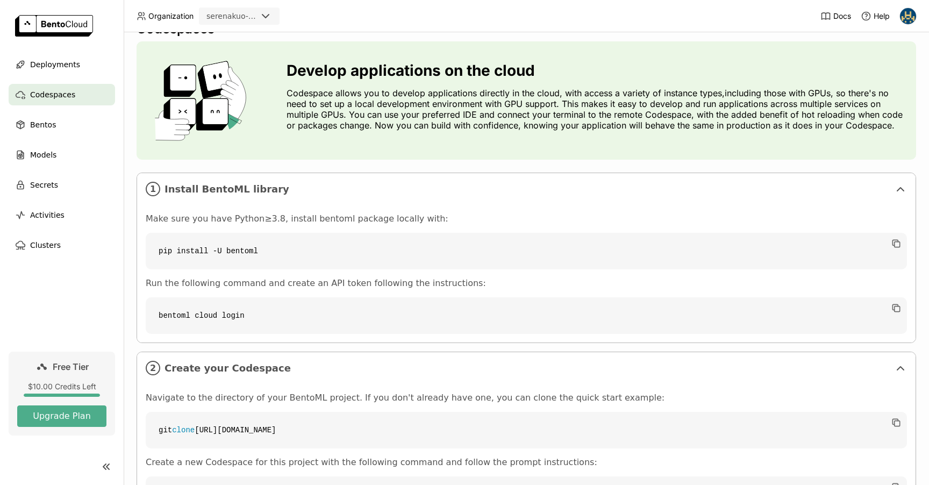
scroll to position [0, 0]
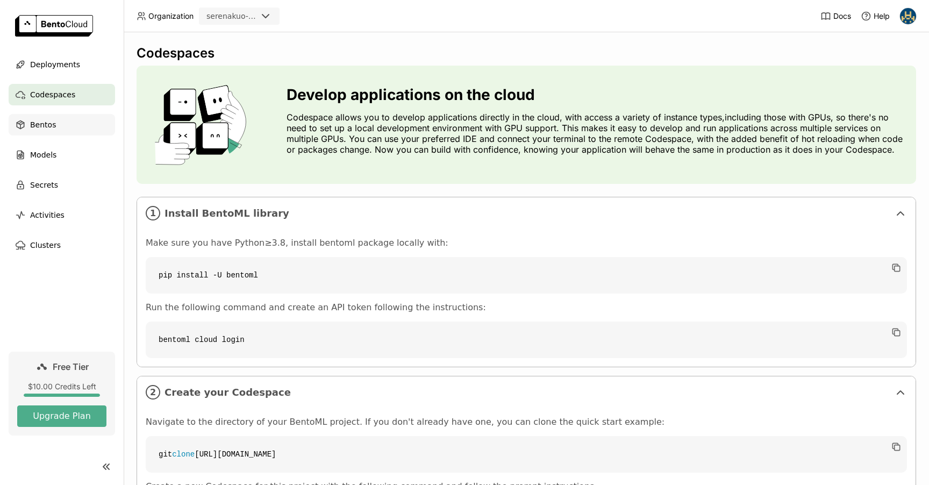
click at [71, 120] on div "Bentos" at bounding box center [62, 125] width 107 height 22
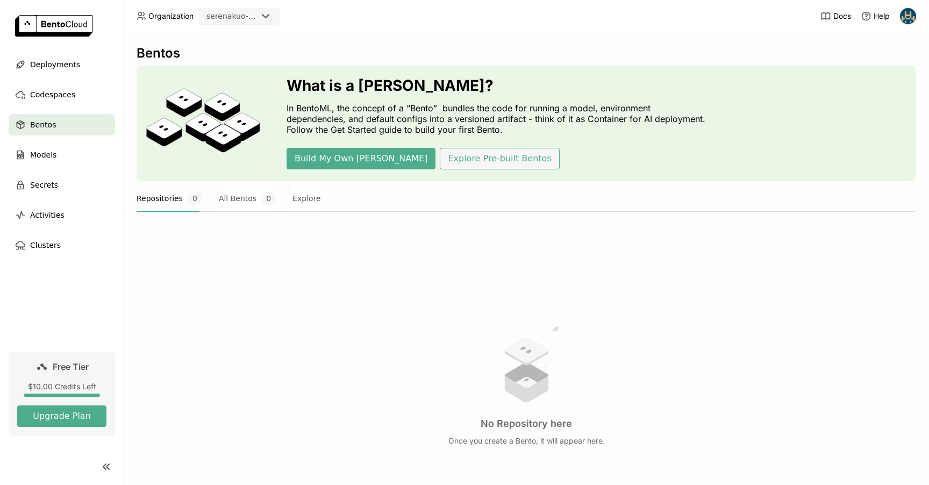
click at [440, 159] on button "Explore Pre-built Bentos" at bounding box center [499, 159] width 119 height 22
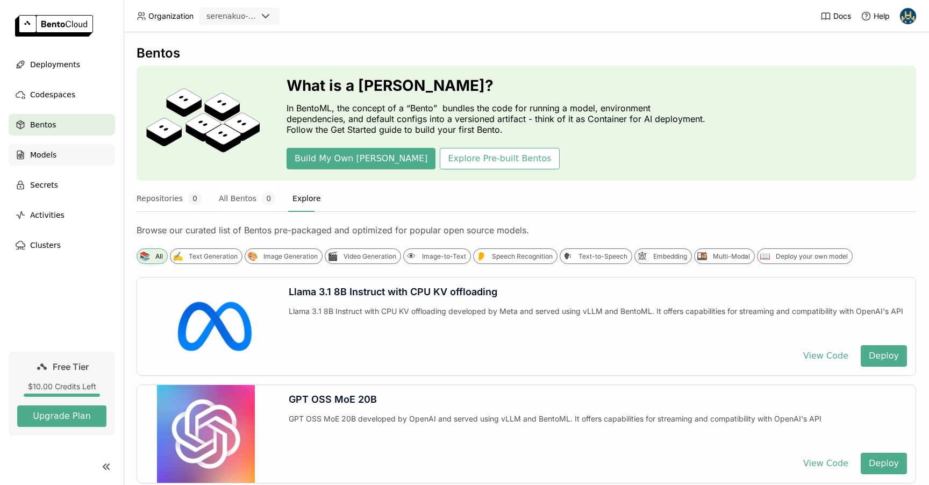
click at [37, 155] on span "Models" at bounding box center [43, 154] width 26 height 13
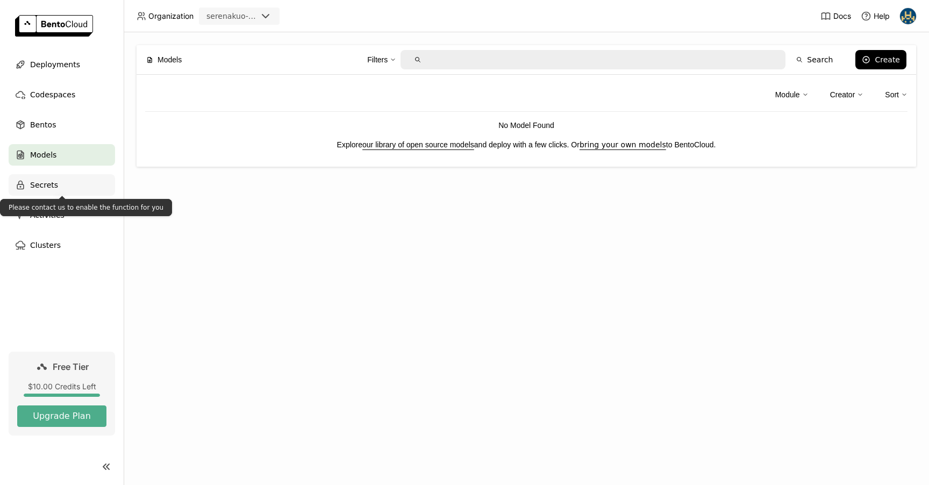
click at [55, 189] on span "Secrets" at bounding box center [44, 185] width 28 height 13
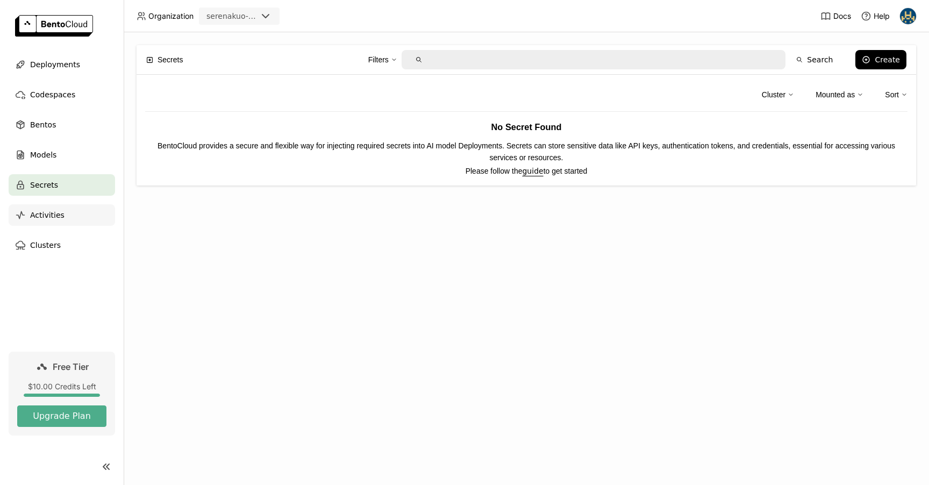
click at [62, 224] on div "Activities" at bounding box center [62, 215] width 107 height 22
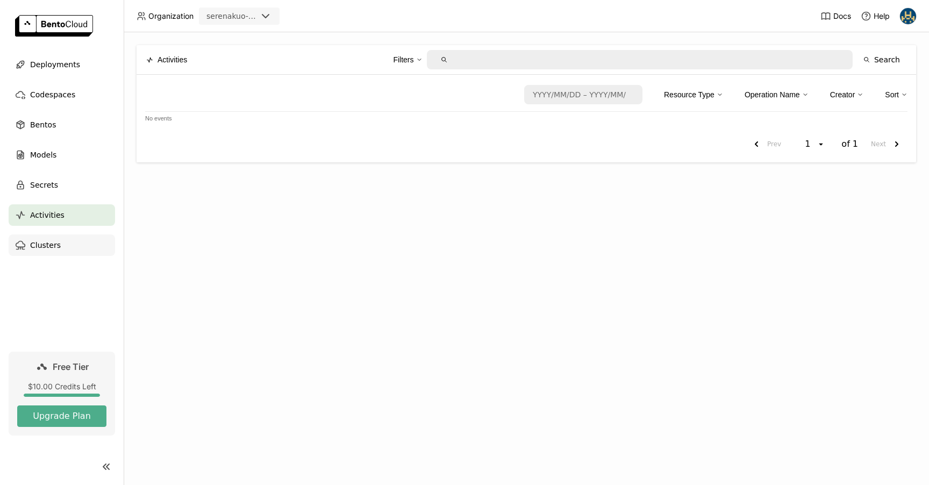
click at [58, 251] on span "Clusters" at bounding box center [45, 245] width 31 height 13
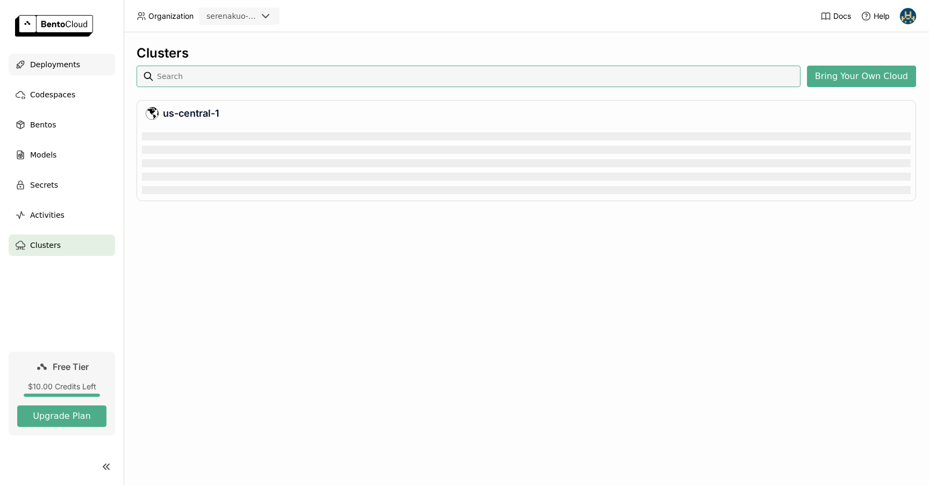
click at [72, 60] on span "Deployments" at bounding box center [55, 64] width 50 height 13
